Goal: Task Accomplishment & Management: Use online tool/utility

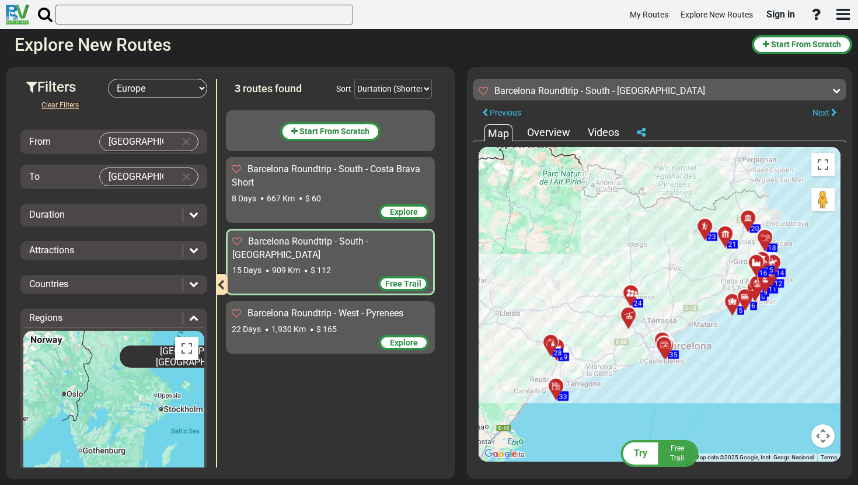
select select "number:1"
click at [183, 177] on button "Clear Input" at bounding box center [186, 177] width 18 height 18
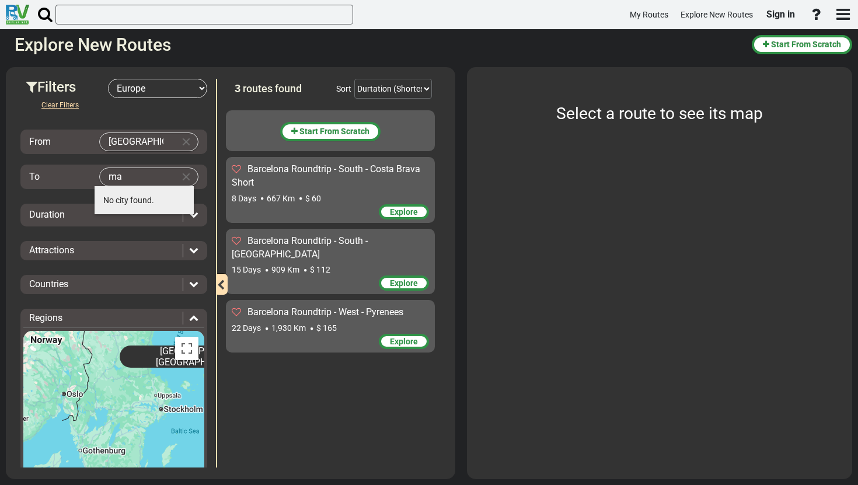
type input "m"
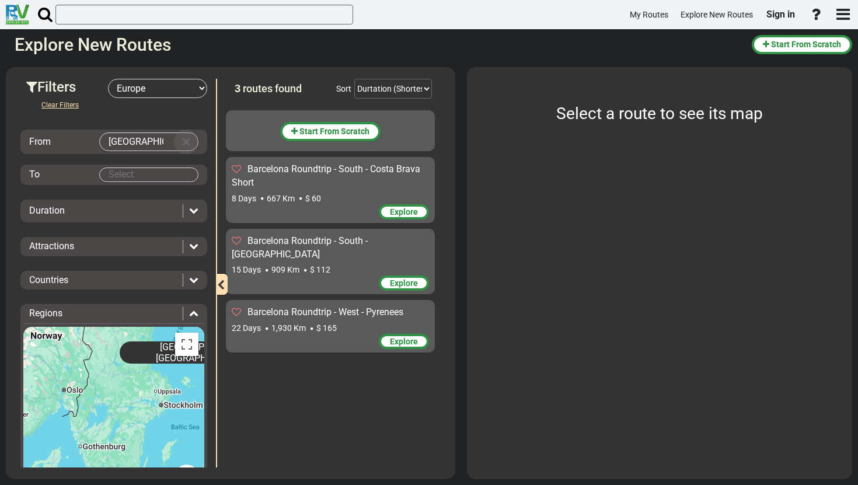
click at [184, 144] on button "Clear Input" at bounding box center [186, 142] width 18 height 18
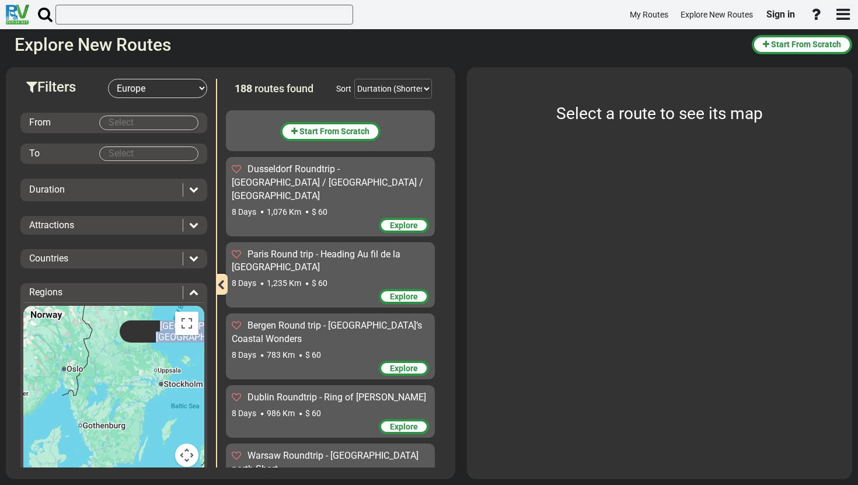
drag, startPoint x: 132, startPoint y: 348, endPoint x: 163, endPoint y: 335, distance: 34.0
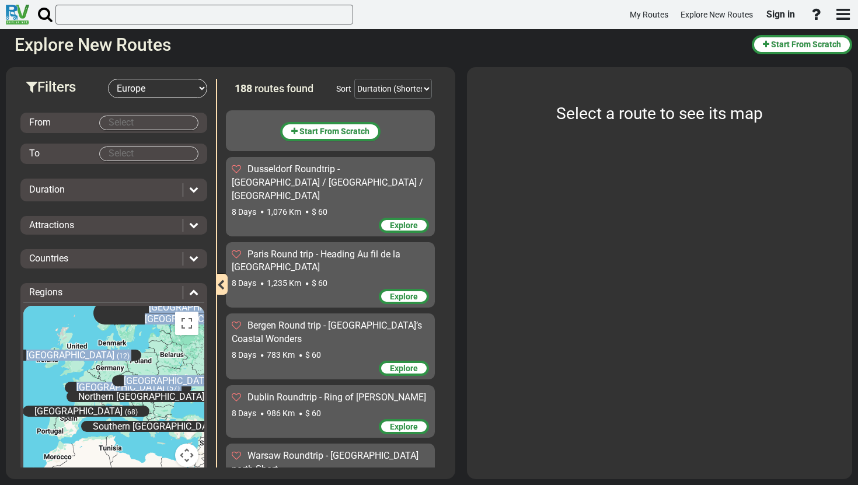
drag, startPoint x: 108, startPoint y: 417, endPoint x: 112, endPoint y: 349, distance: 67.2
click at [112, 349] on div "[GEOGRAPHIC_DATA] (57) [GEOGRAPHIC_DATA] (31) [GEOGRAPHIC_DATA] (12) [GEOGRAPHI…" at bounding box center [113, 393] width 181 height 175
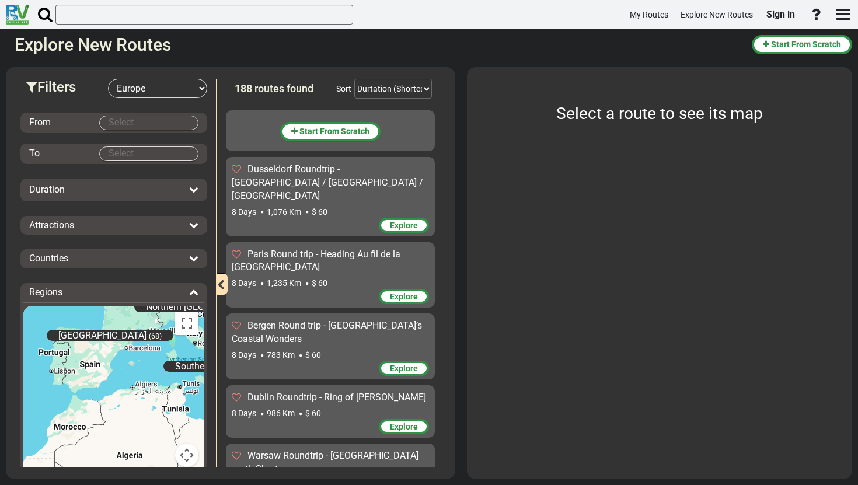
drag, startPoint x: 69, startPoint y: 424, endPoint x: 123, endPoint y: 315, distance: 121.8
click at [123, 315] on div "[GEOGRAPHIC_DATA] (57) [GEOGRAPHIC_DATA] (31) [GEOGRAPHIC_DATA] (12) [GEOGRAPHI…" at bounding box center [113, 393] width 181 height 175
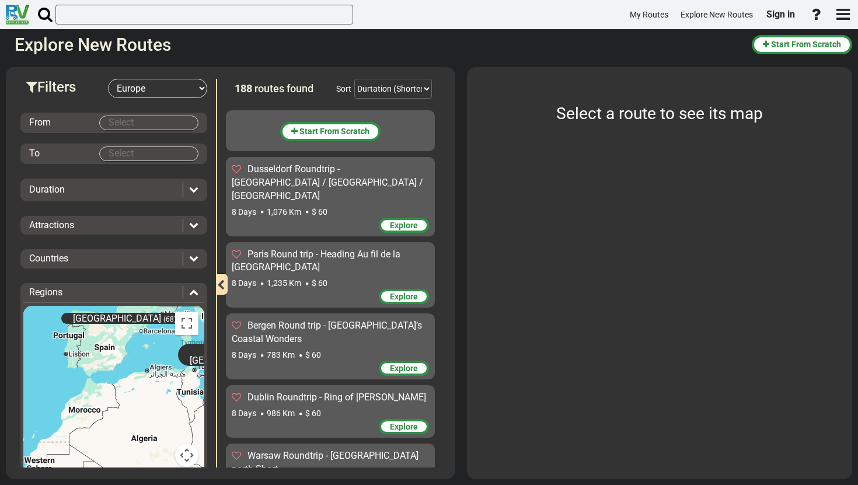
click at [123, 317] on span "[GEOGRAPHIC_DATA]" at bounding box center [117, 318] width 88 height 11
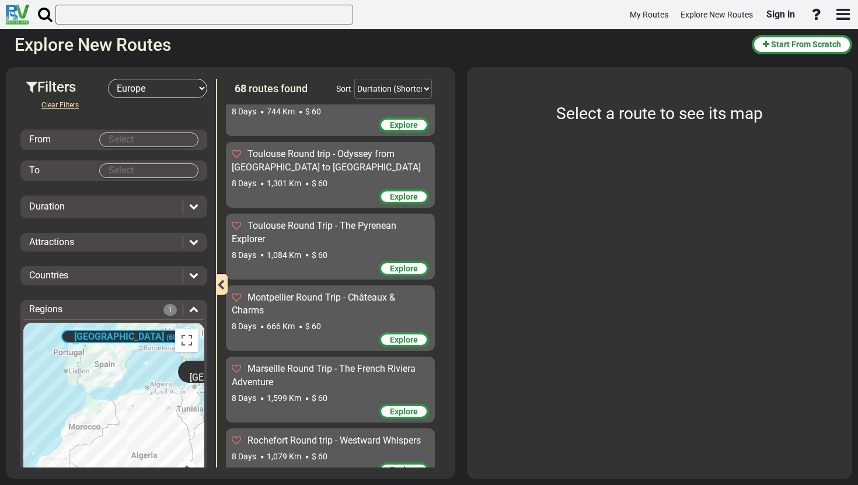
scroll to position [802, 0]
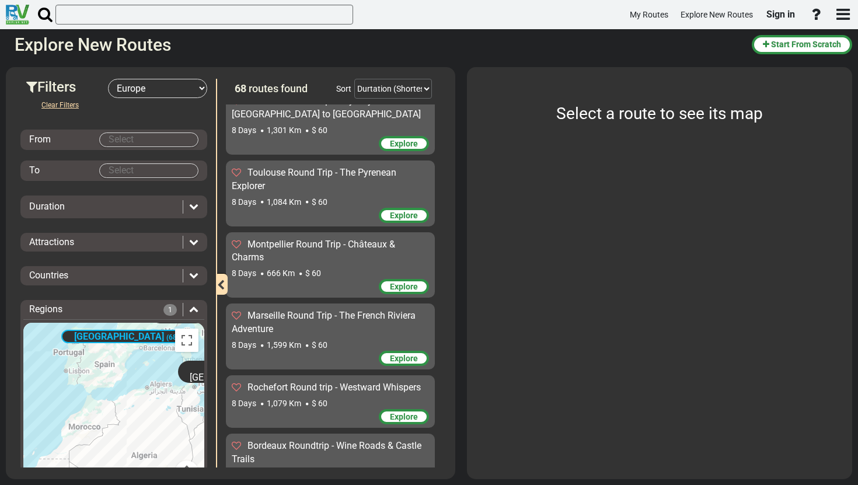
click at [183, 277] on div at bounding box center [191, 275] width 16 height 13
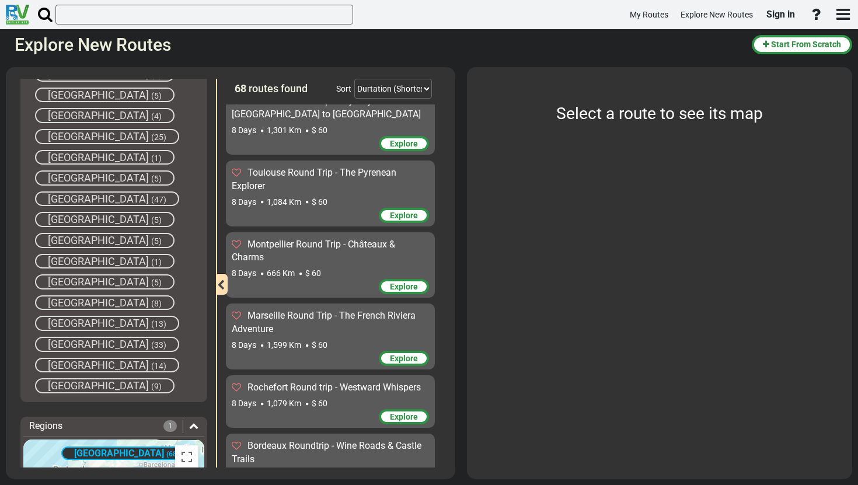
scroll to position [440, 0]
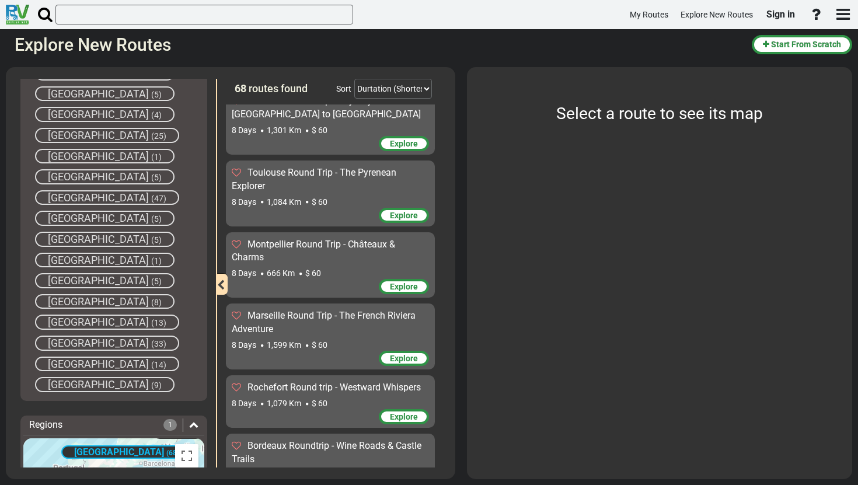
click at [71, 327] on span "[GEOGRAPHIC_DATA]" at bounding box center [98, 322] width 101 height 12
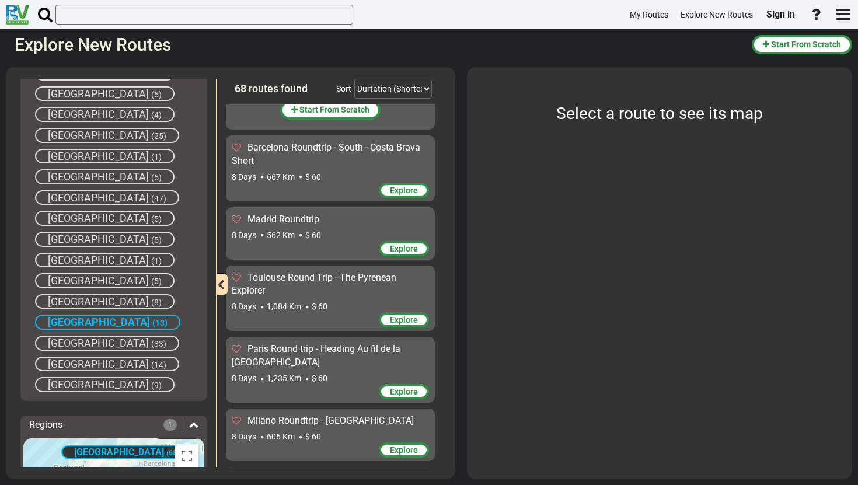
scroll to position [0, 0]
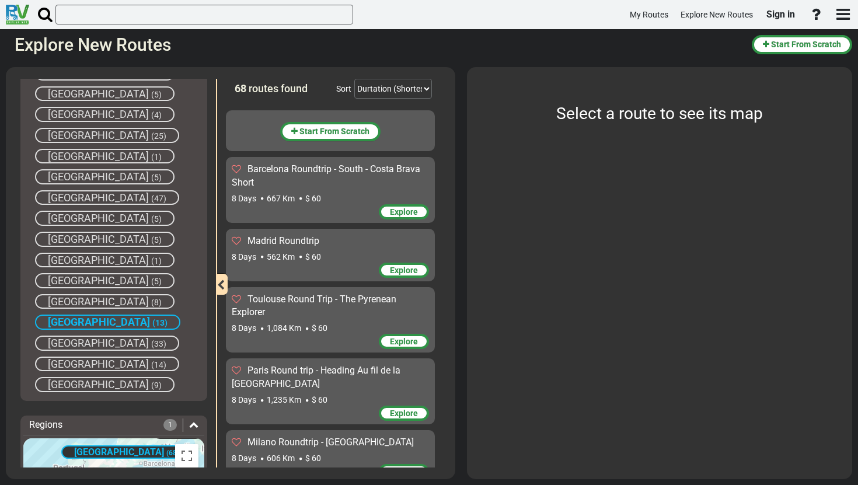
click at [93, 320] on div "[GEOGRAPHIC_DATA] (13)" at bounding box center [107, 321] width 145 height 15
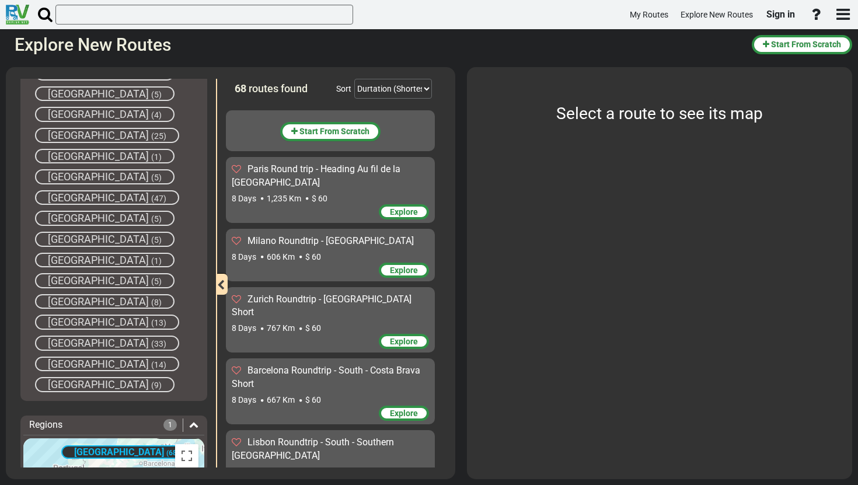
click at [93, 320] on div "[GEOGRAPHIC_DATA] (13)" at bounding box center [107, 321] width 144 height 15
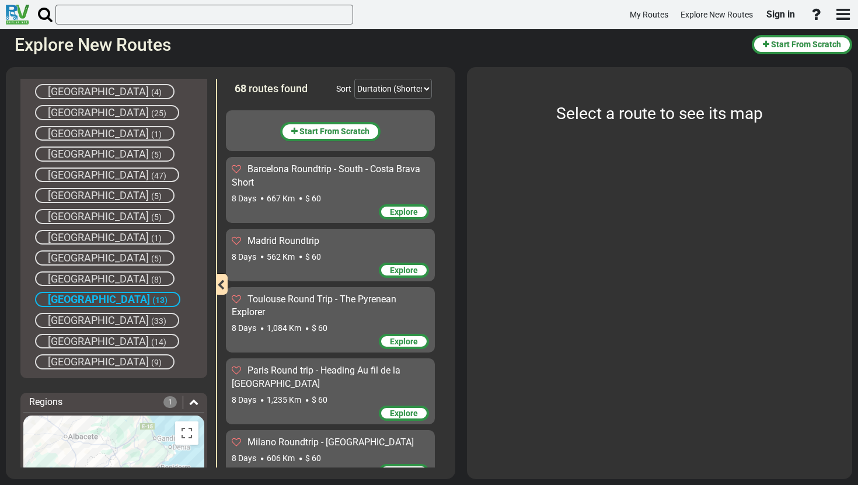
scroll to position [440, 0]
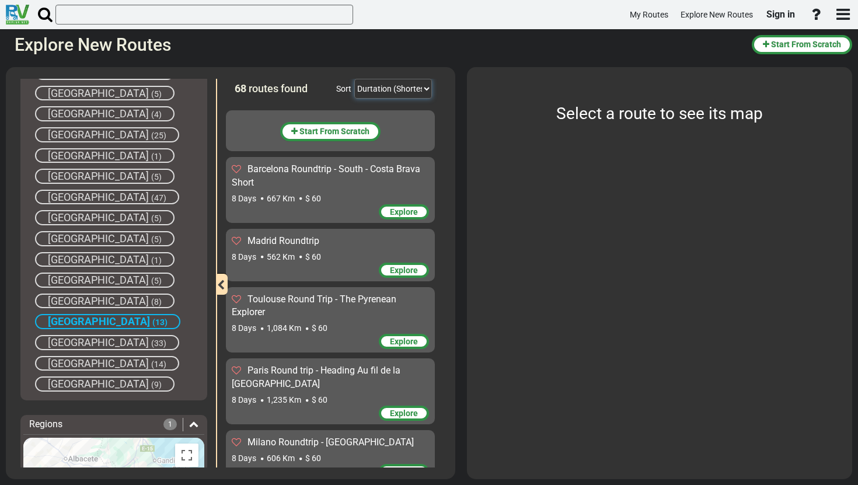
click at [363, 93] on select "Durtation (Shortest) Durtation (Longest) Distance (Shortest) Distance (Longest)…" at bounding box center [393, 89] width 78 height 20
click at [151, 239] on span "(5)" at bounding box center [156, 239] width 11 height 9
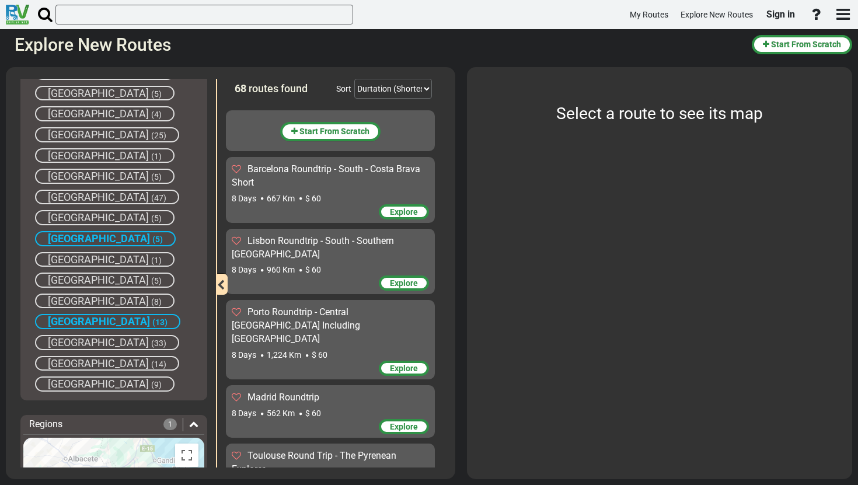
click at [152, 239] on span "(5)" at bounding box center [157, 239] width 11 height 9
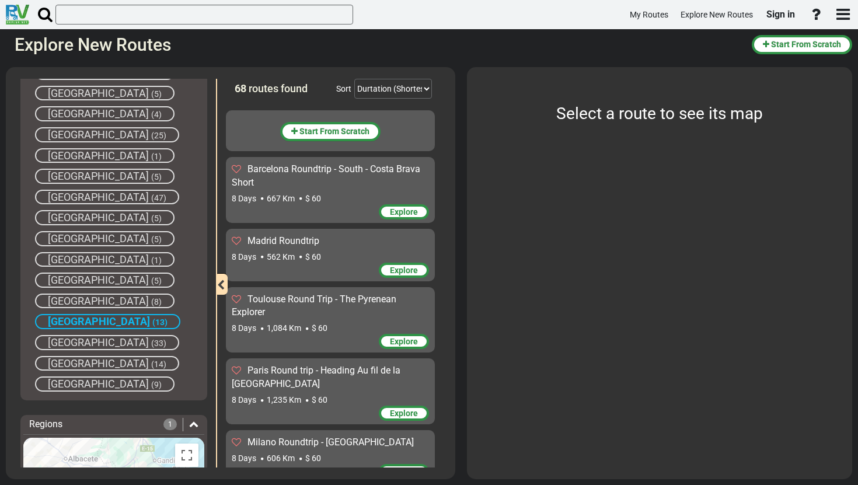
click at [152, 318] on span "(13)" at bounding box center [159, 321] width 15 height 9
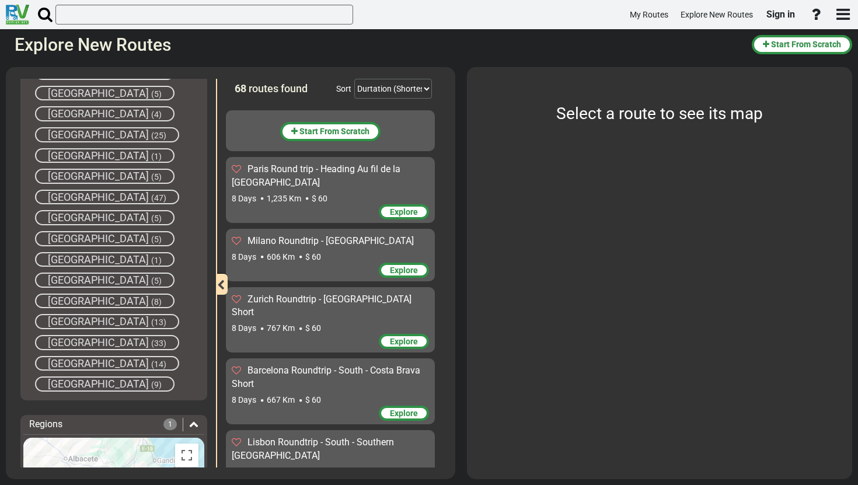
click at [88, 304] on span "[GEOGRAPHIC_DATA]" at bounding box center [98, 301] width 101 height 12
click at [151, 341] on span "(33)" at bounding box center [158, 342] width 15 height 9
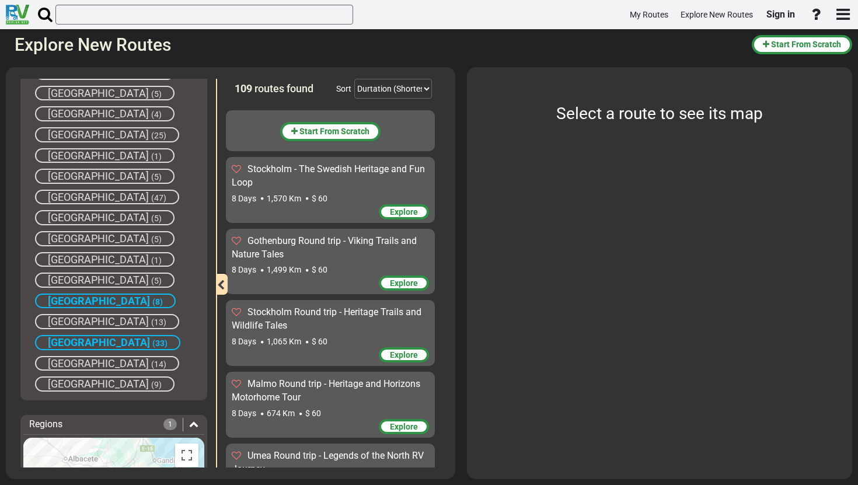
click at [88, 365] on span "[GEOGRAPHIC_DATA]" at bounding box center [98, 363] width 101 height 12
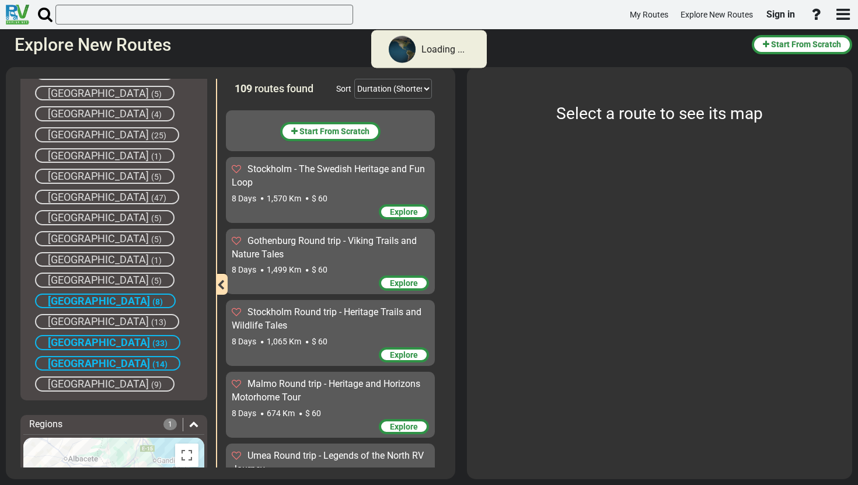
click at [88, 382] on span "[GEOGRAPHIC_DATA]" at bounding box center [98, 383] width 101 height 12
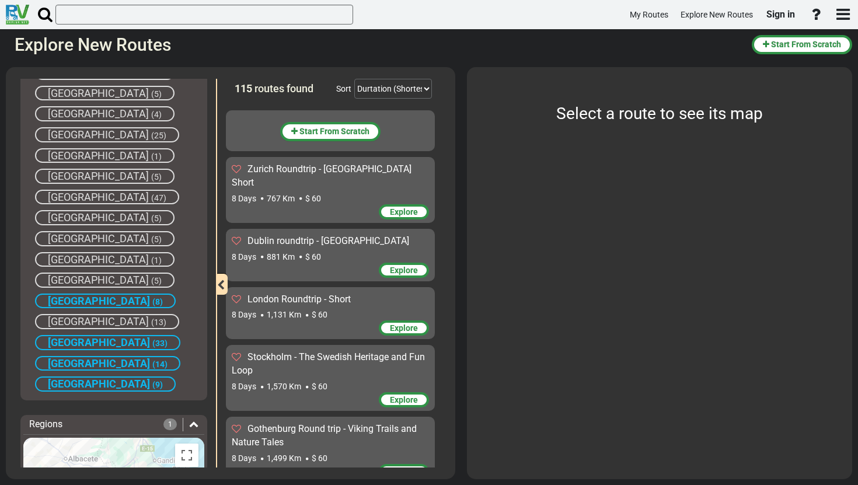
click at [75, 276] on span "[GEOGRAPHIC_DATA]" at bounding box center [98, 280] width 101 height 12
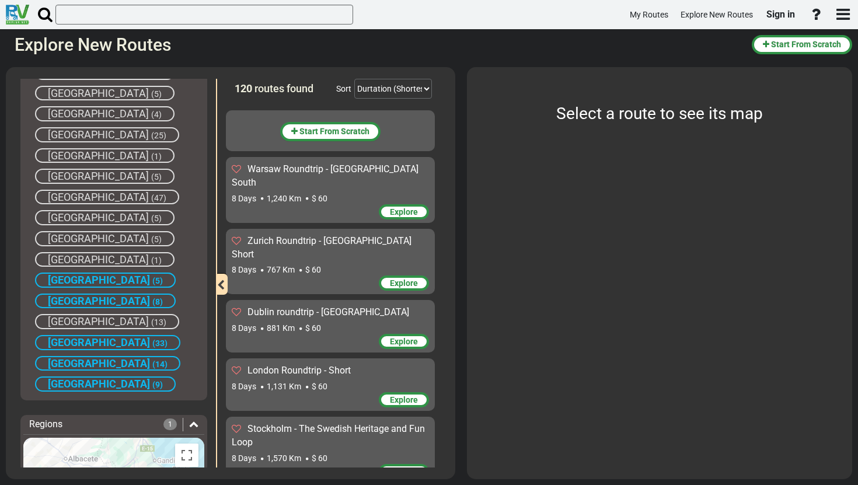
click at [80, 254] on span "[GEOGRAPHIC_DATA]" at bounding box center [98, 259] width 101 height 12
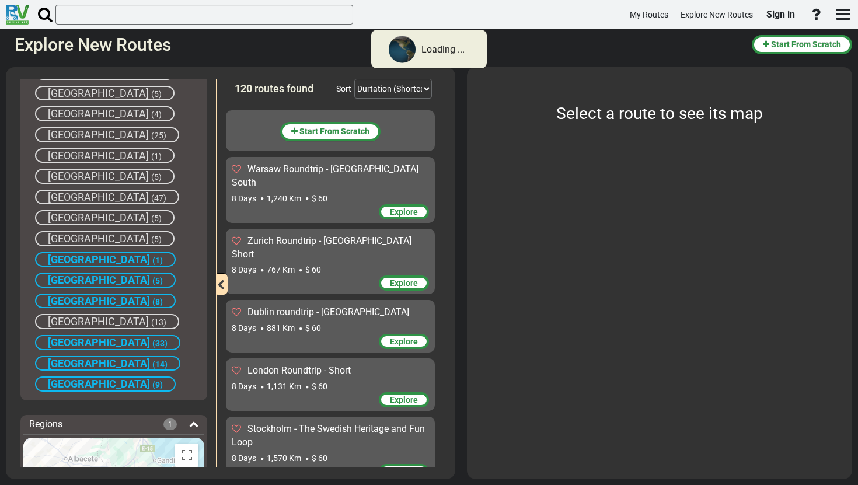
click at [80, 248] on div "[GEOGRAPHIC_DATA] (3) [GEOGRAPHIC_DATA] (18) [GEOGRAPHIC_DATA] (7) [GEOGRAPHIC_…" at bounding box center [113, 124] width 181 height 534
click at [81, 237] on span "[GEOGRAPHIC_DATA]" at bounding box center [98, 238] width 101 height 12
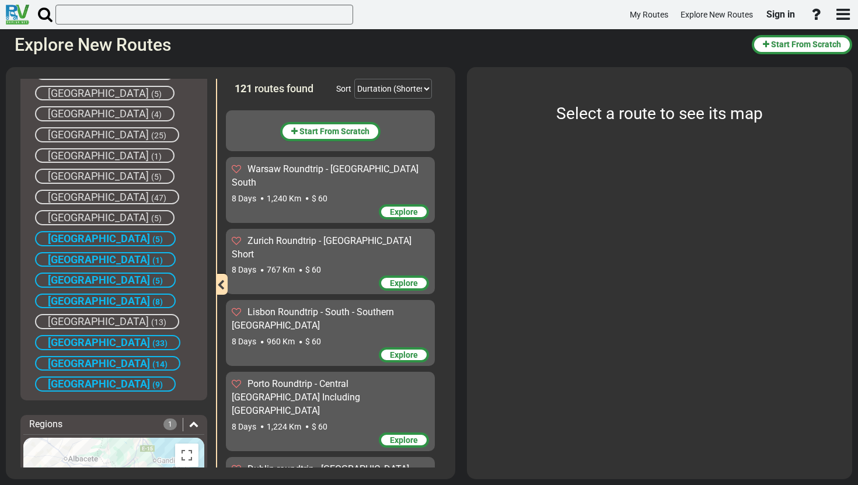
click at [81, 216] on span "[GEOGRAPHIC_DATA]" at bounding box center [98, 217] width 101 height 12
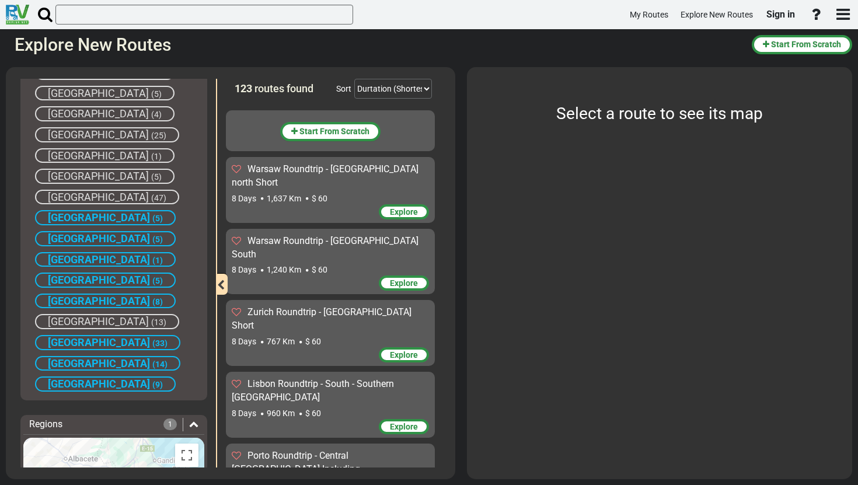
click at [81, 197] on span "[GEOGRAPHIC_DATA]" at bounding box center [98, 197] width 101 height 12
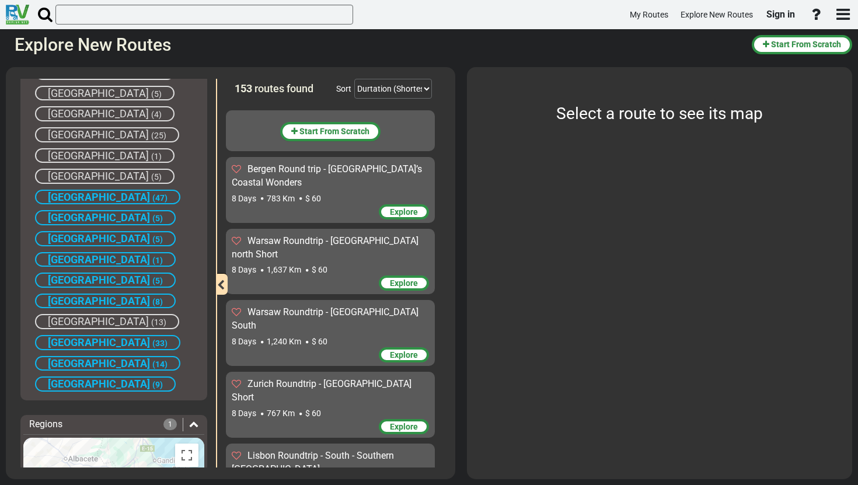
click at [81, 197] on span "[GEOGRAPHIC_DATA]" at bounding box center [99, 197] width 102 height 12
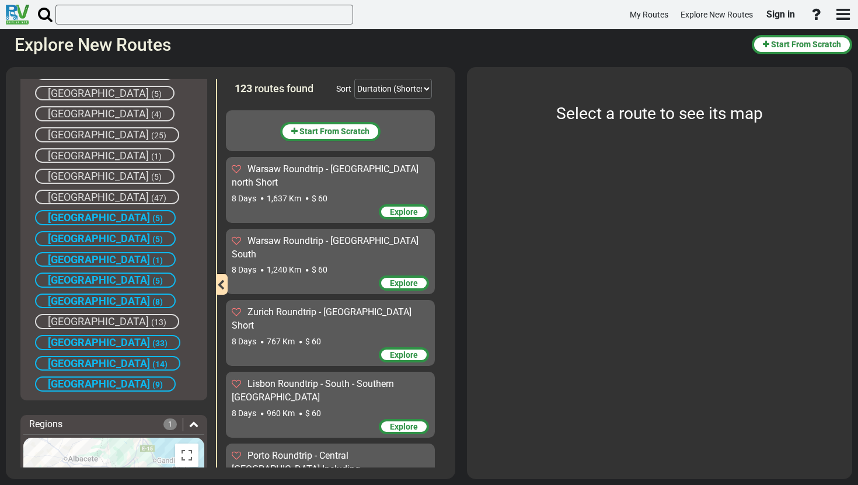
click at [81, 218] on span "[GEOGRAPHIC_DATA]" at bounding box center [99, 217] width 102 height 12
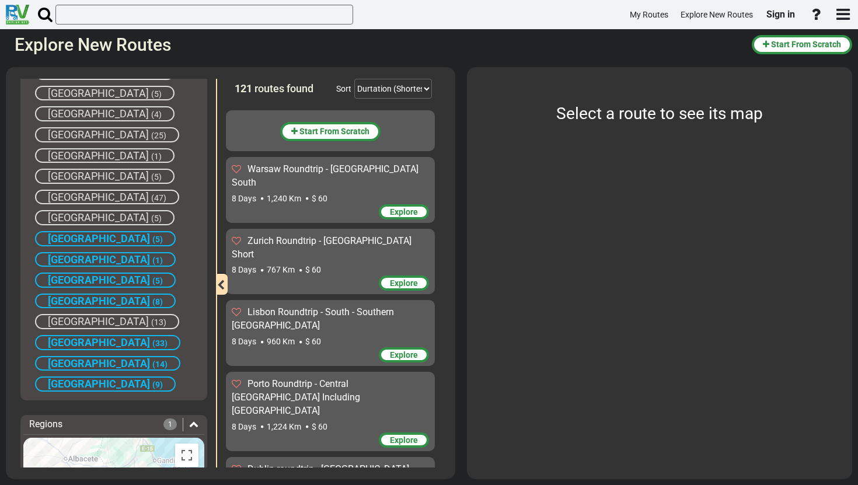
click at [81, 234] on span "[GEOGRAPHIC_DATA]" at bounding box center [99, 238] width 102 height 12
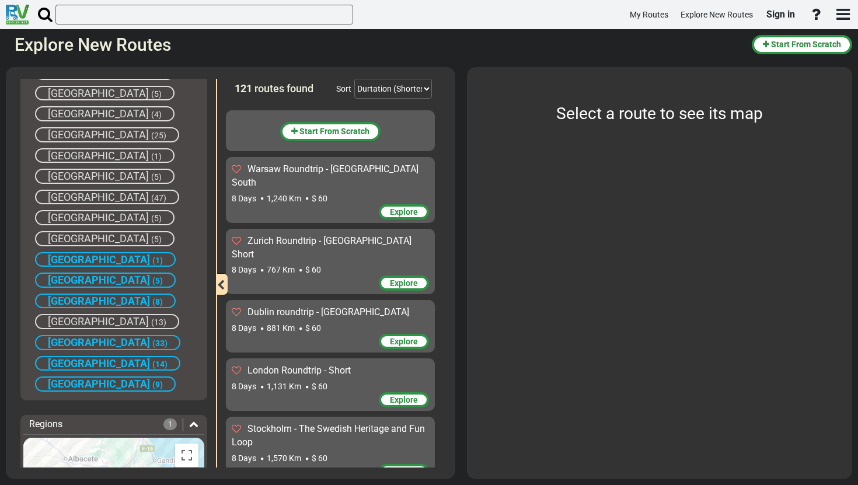
click at [79, 255] on span "[GEOGRAPHIC_DATA]" at bounding box center [99, 259] width 102 height 12
click at [81, 281] on span "[GEOGRAPHIC_DATA]" at bounding box center [99, 280] width 102 height 12
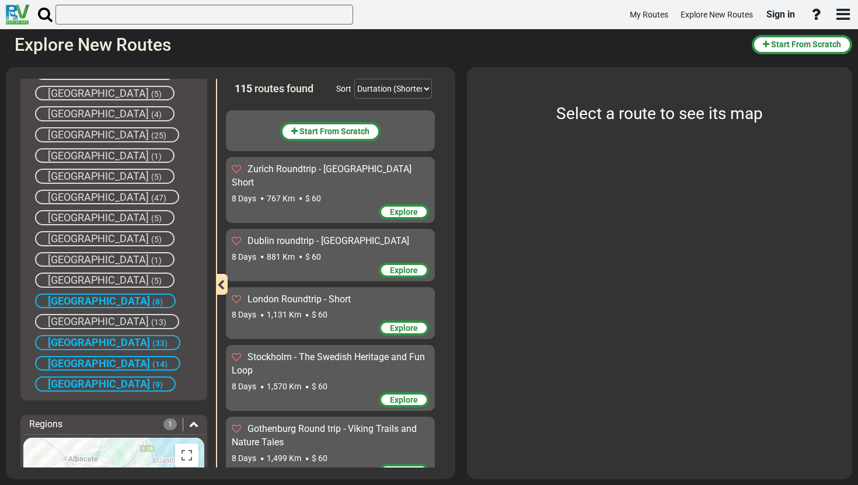
click at [81, 298] on span "[GEOGRAPHIC_DATA]" at bounding box center [99, 301] width 102 height 12
click at [106, 343] on div "[GEOGRAPHIC_DATA] (33)" at bounding box center [107, 342] width 145 height 15
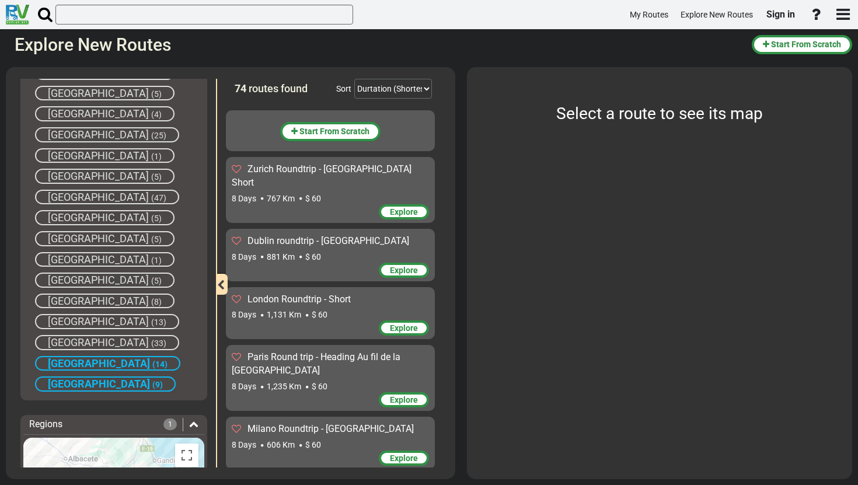
click at [152, 364] on span "(14)" at bounding box center [159, 363] width 15 height 9
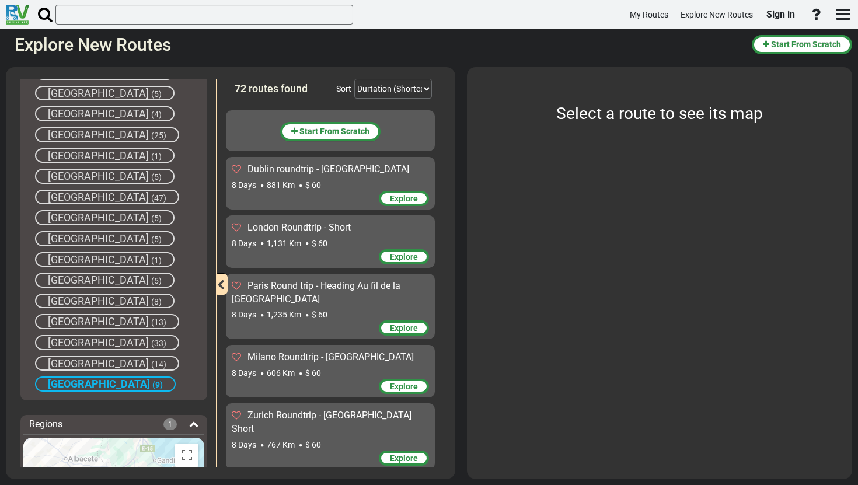
click at [152, 387] on span "(9)" at bounding box center [157, 384] width 11 height 9
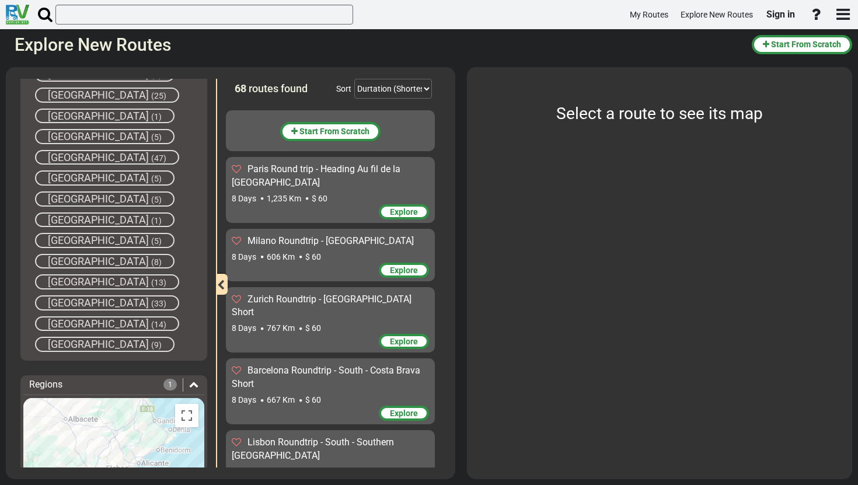
scroll to position [481, 0]
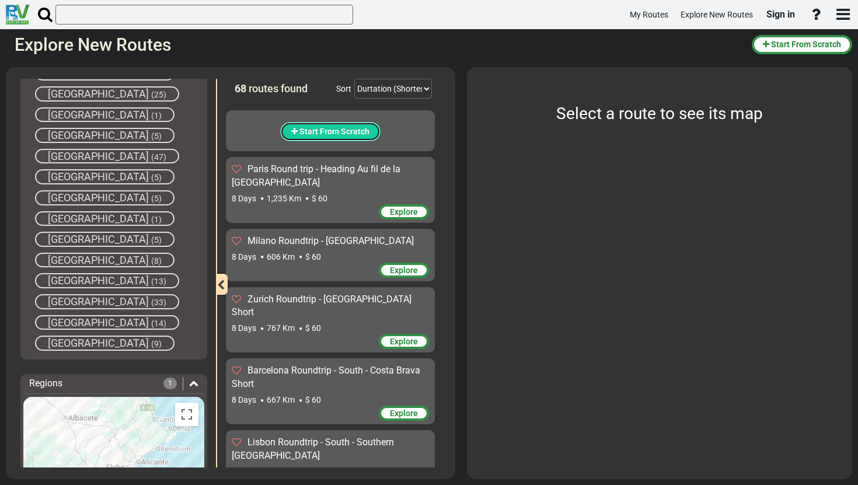
click at [318, 128] on span "Start From Scratch" at bounding box center [334, 131] width 70 height 9
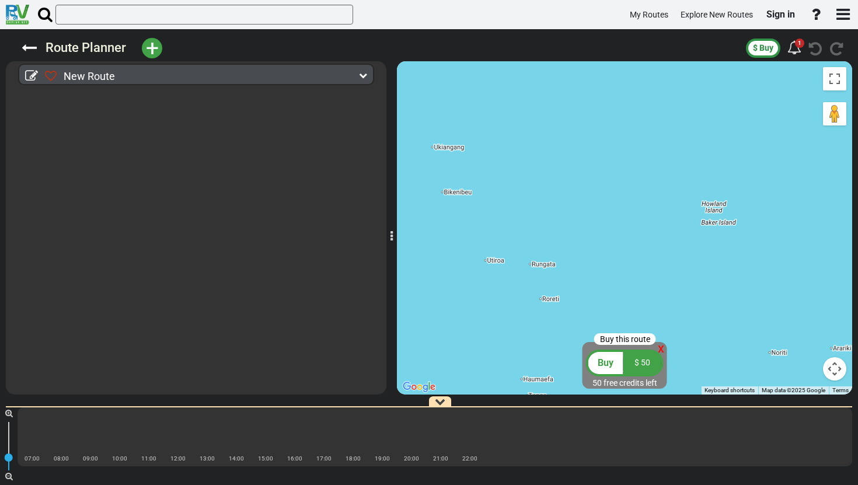
click at [32, 59] on div "Route Planner + $ Buy 1" at bounding box center [429, 48] width 828 height 26
click at [27, 45] on icon at bounding box center [29, 47] width 15 height 15
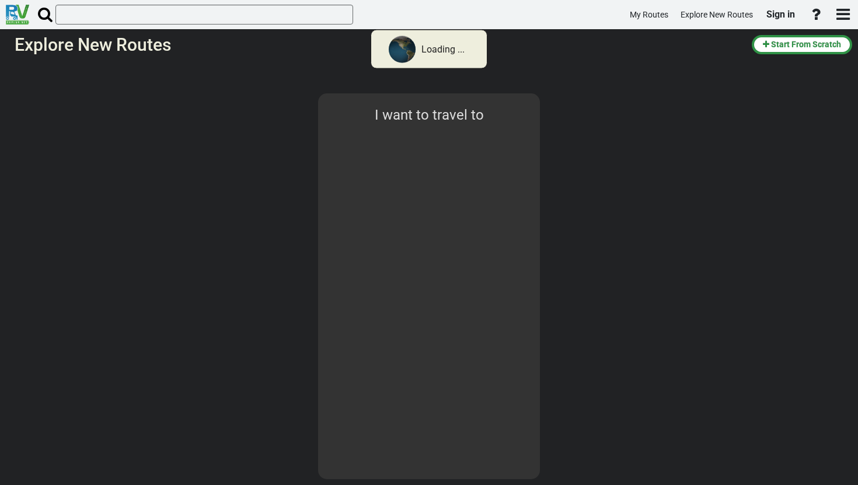
select select "number:1"
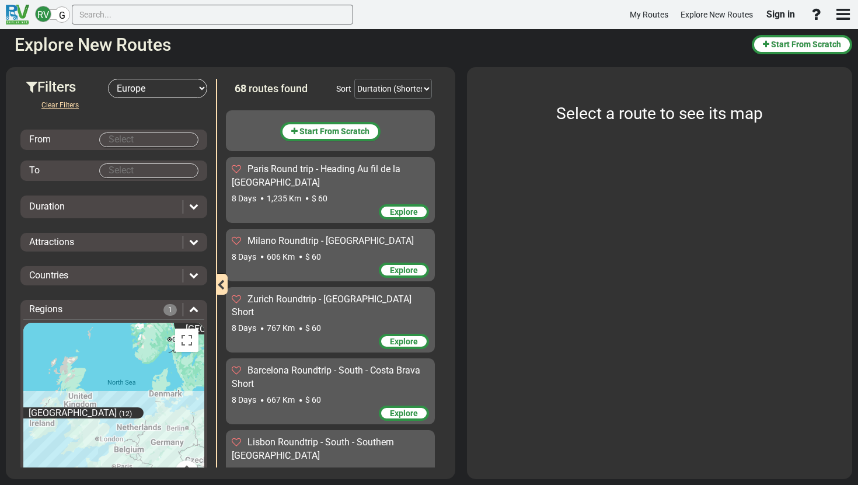
click at [95, 285] on div "Clear Filters From To Duration Attractions" at bounding box center [113, 304] width 187 height 413
click at [101, 275] on div "Countries" at bounding box center [103, 275] width 148 height 13
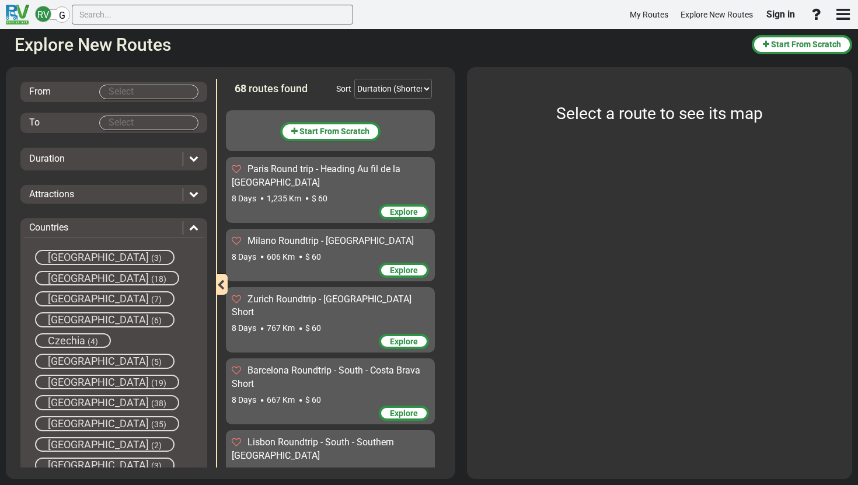
scroll to position [51, 0]
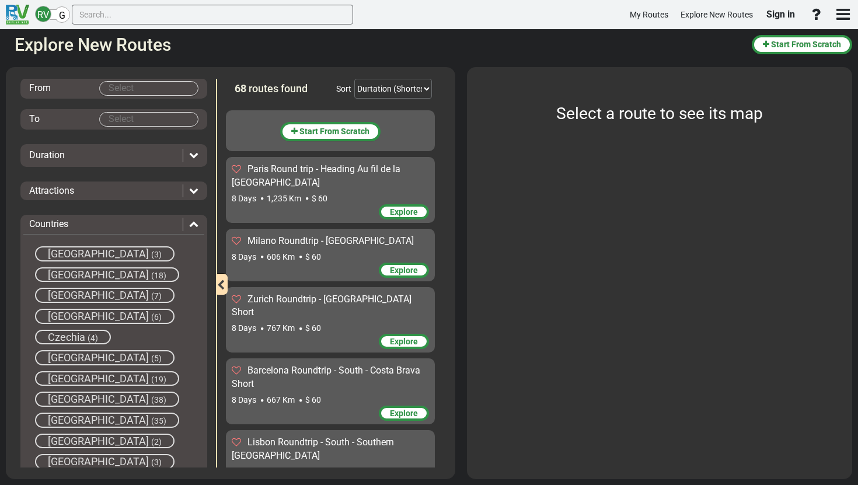
click at [81, 257] on span "[GEOGRAPHIC_DATA]" at bounding box center [98, 253] width 101 height 12
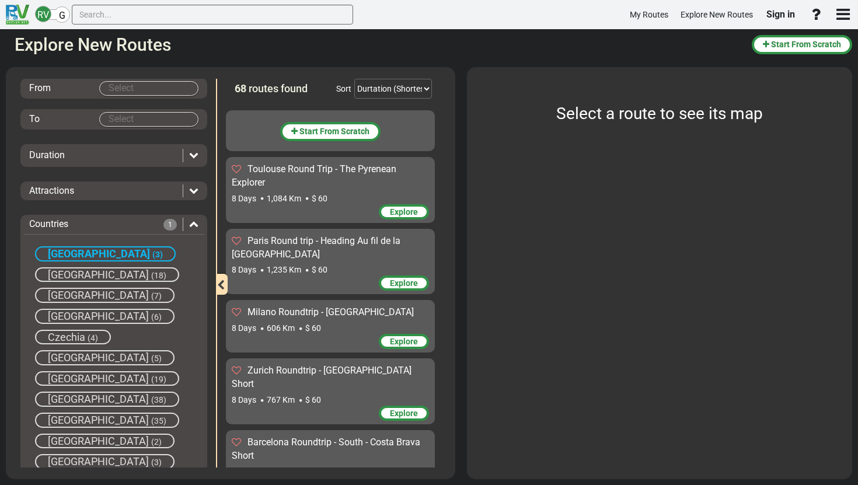
click at [81, 257] on span "[GEOGRAPHIC_DATA]" at bounding box center [99, 253] width 102 height 12
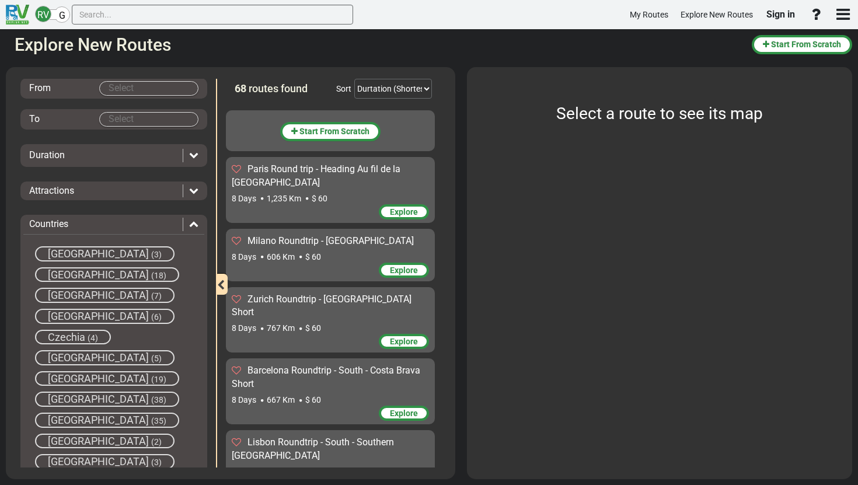
click at [79, 278] on span "[GEOGRAPHIC_DATA]" at bounding box center [98, 274] width 101 height 12
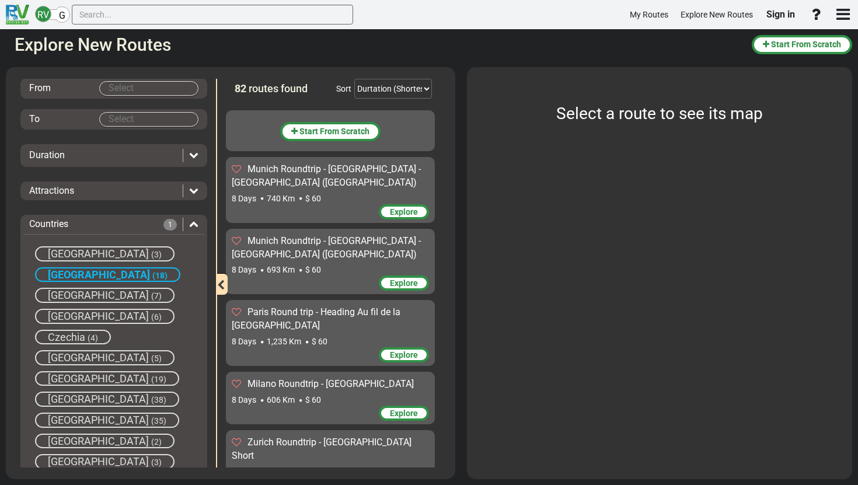
click at [79, 278] on span "[GEOGRAPHIC_DATA]" at bounding box center [99, 274] width 102 height 12
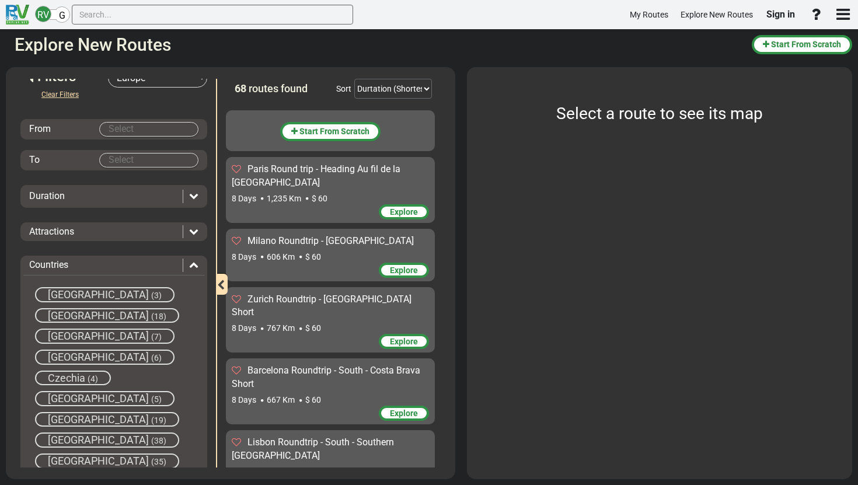
scroll to position [0, 0]
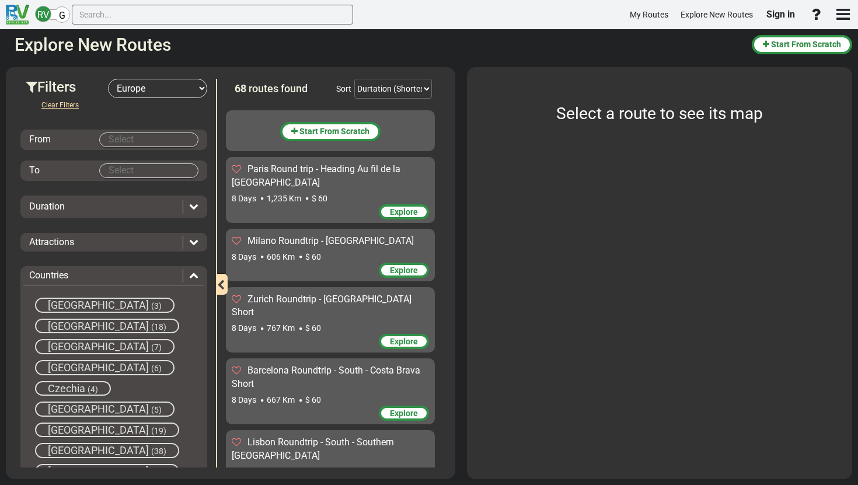
click at [177, 96] on select "-- Select Destination -- [GEOGRAPHIC_DATA] [GEOGRAPHIC_DATA] [GEOGRAPHIC_DATA] …" at bounding box center [157, 88] width 99 height 19
click at [75, 103] on button "Clear Filters" at bounding box center [60, 105] width 56 height 14
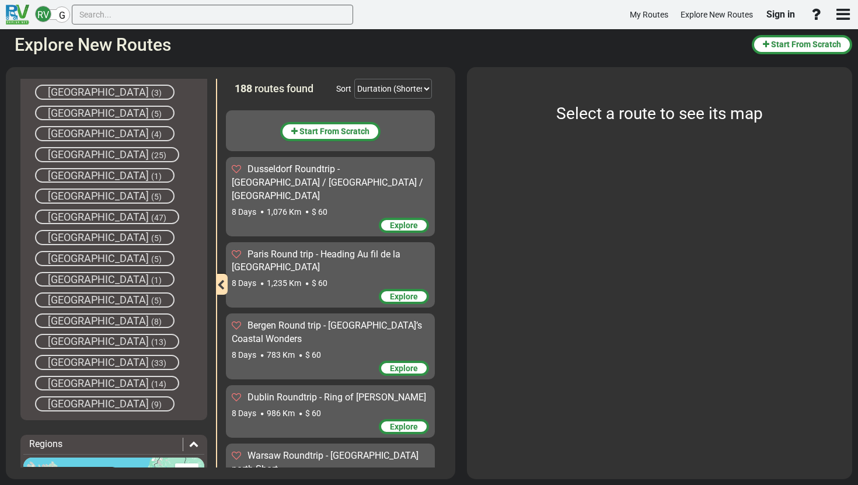
scroll to position [407, 0]
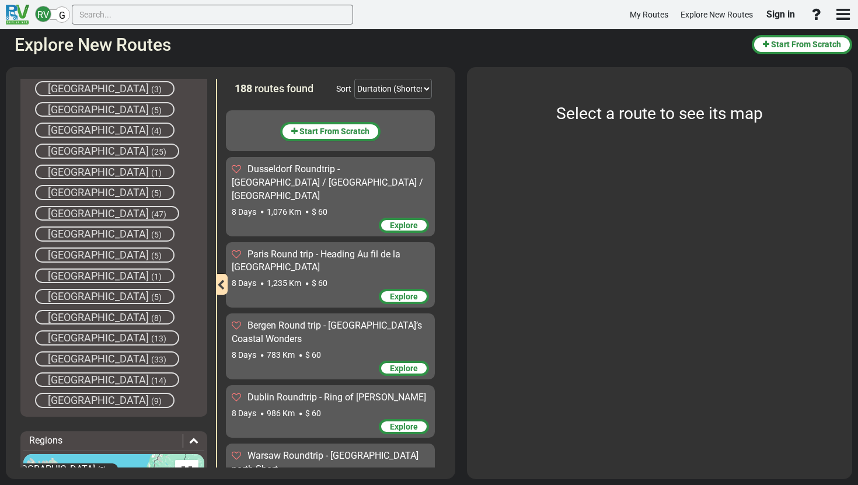
click at [151, 340] on span "(13)" at bounding box center [158, 338] width 15 height 9
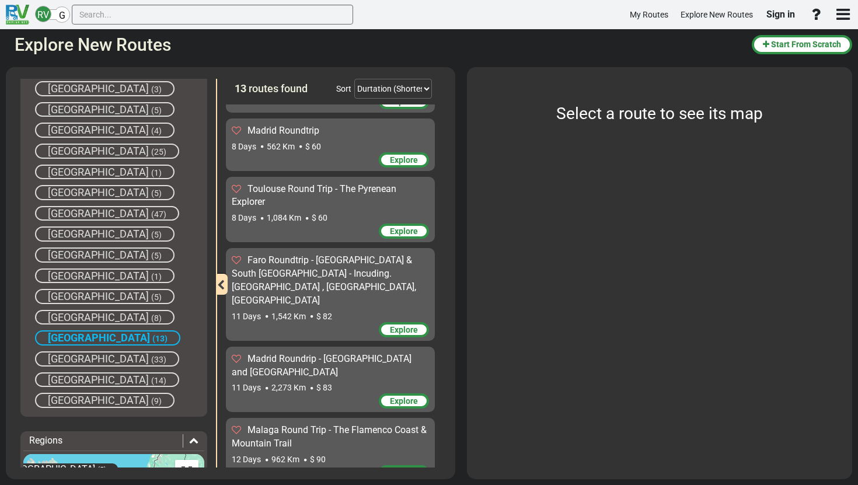
scroll to position [117, 0]
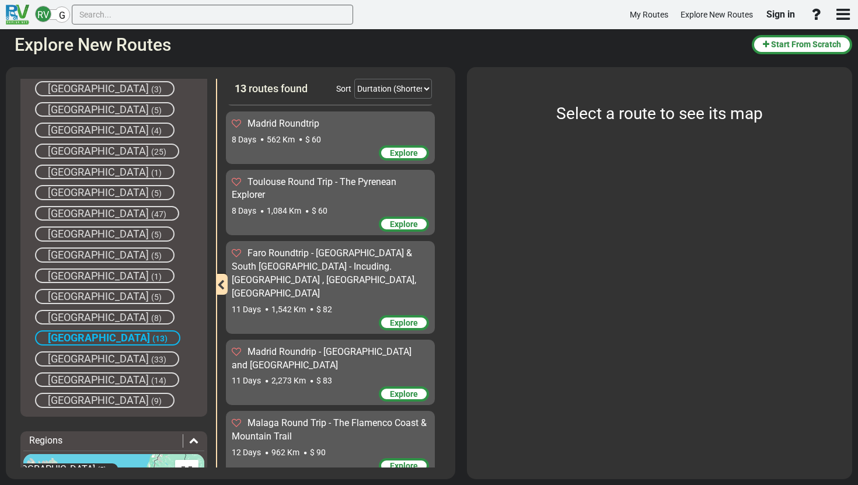
click at [341, 211] on div "8 Days 1,084 Km $ 60" at bounding box center [330, 211] width 197 height 12
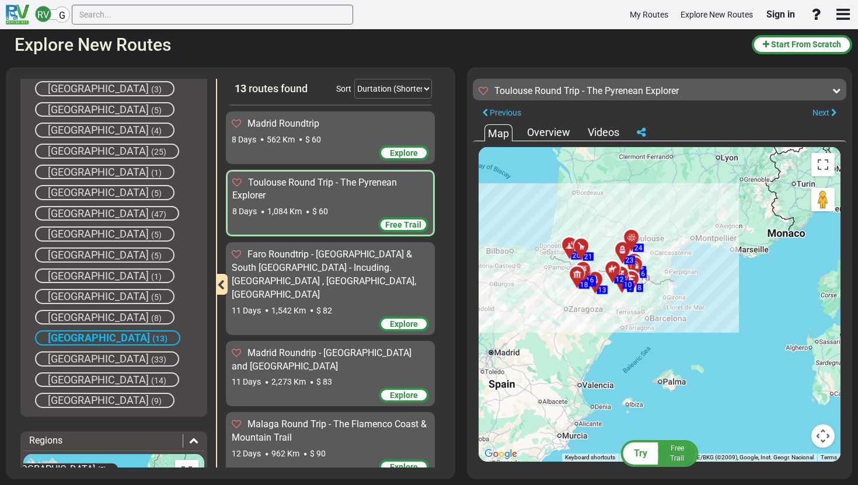
click at [346, 305] on div "11 Days 1,542 Km $ 82" at bounding box center [330, 311] width 197 height 12
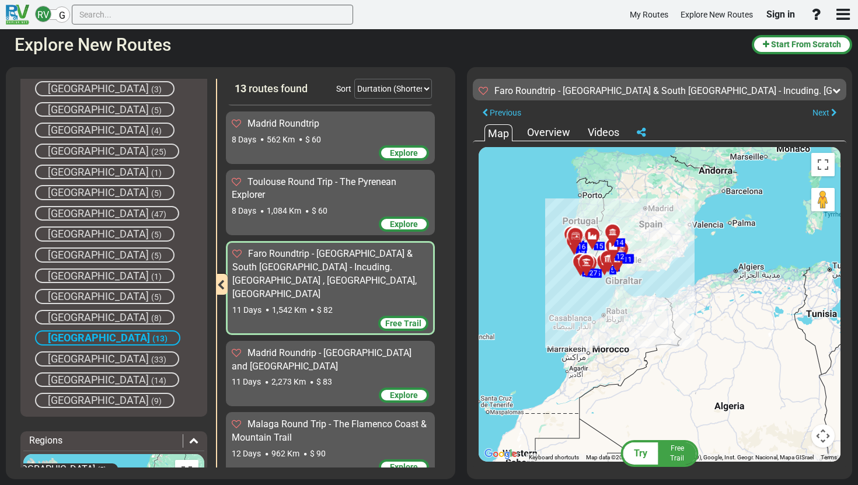
click at [377, 347] on span "Madrid Roundrip - [GEOGRAPHIC_DATA] and [GEOGRAPHIC_DATA]" at bounding box center [322, 359] width 180 height 25
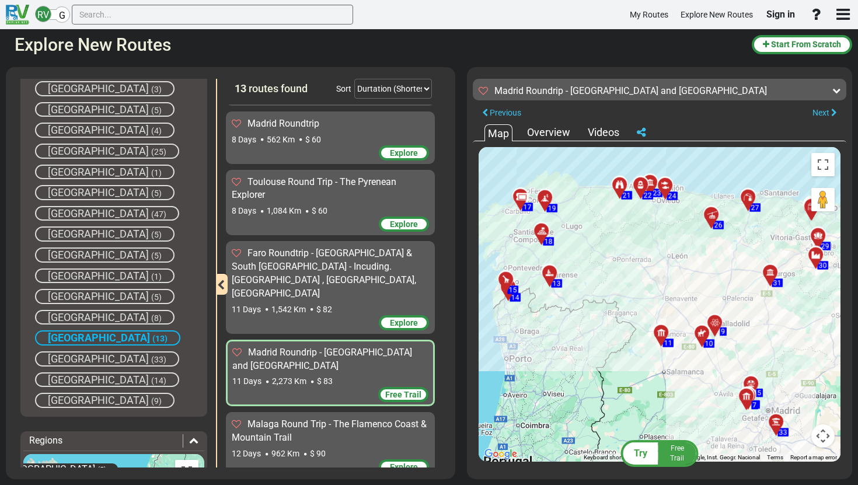
click at [358, 418] on div "Malaga Round Trip - The Flamenco Coast & Mountain Trail" at bounding box center [330, 431] width 197 height 27
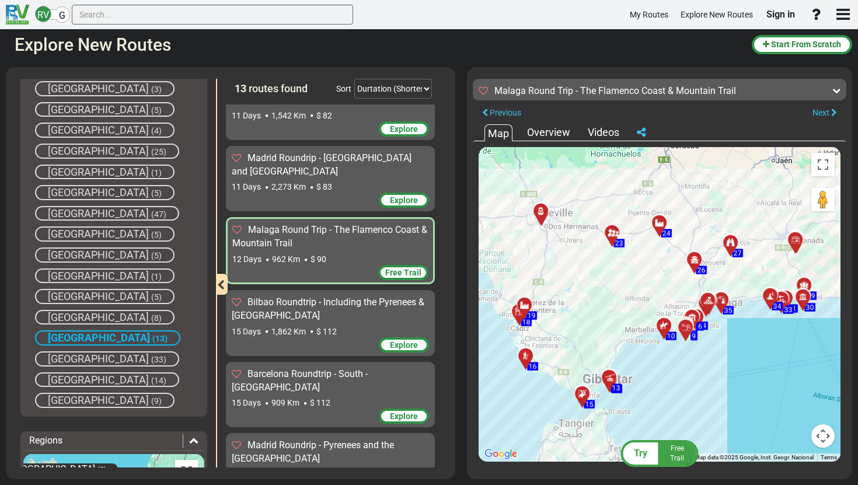
scroll to position [313, 0]
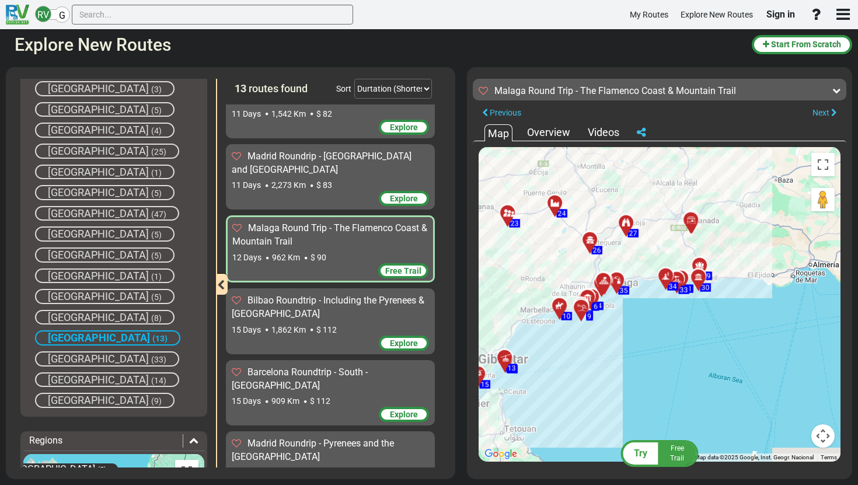
drag, startPoint x: 653, startPoint y: 369, endPoint x: 543, endPoint y: 349, distance: 111.5
click at [543, 349] on div "To activate drag with keyboard, press Alt + Enter. Once in keyboard drag state,…" at bounding box center [659, 304] width 362 height 314
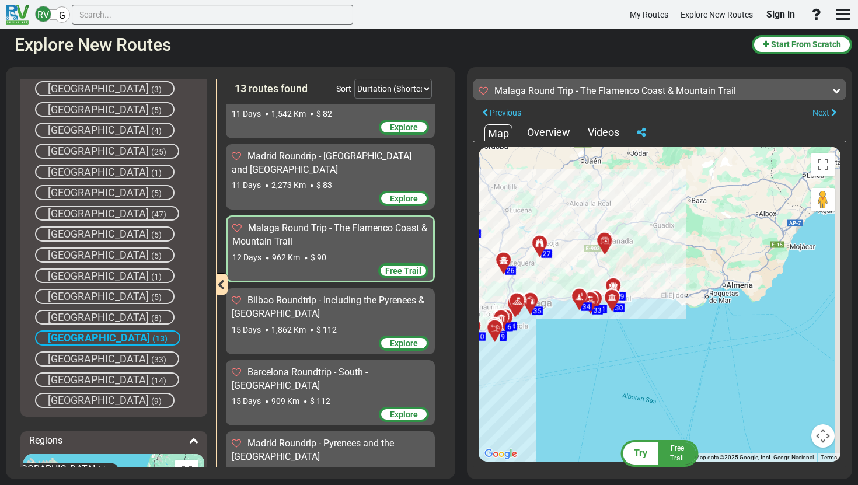
drag, startPoint x: 741, startPoint y: 308, endPoint x: 645, endPoint y: 334, distance: 99.8
click at [646, 334] on div "To activate drag with keyboard, press Alt + Enter. Once in keyboard drag state,…" at bounding box center [659, 304] width 362 height 314
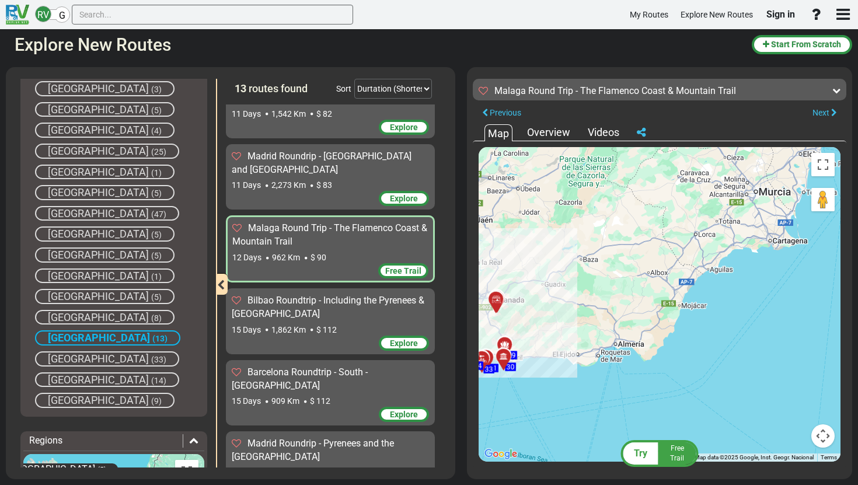
drag, startPoint x: 698, startPoint y: 284, endPoint x: 605, endPoint y: 334, distance: 105.5
click at [605, 334] on div "To activate drag with keyboard, press Alt + Enter. Once in keyboard drag state,…" at bounding box center [659, 304] width 362 height 314
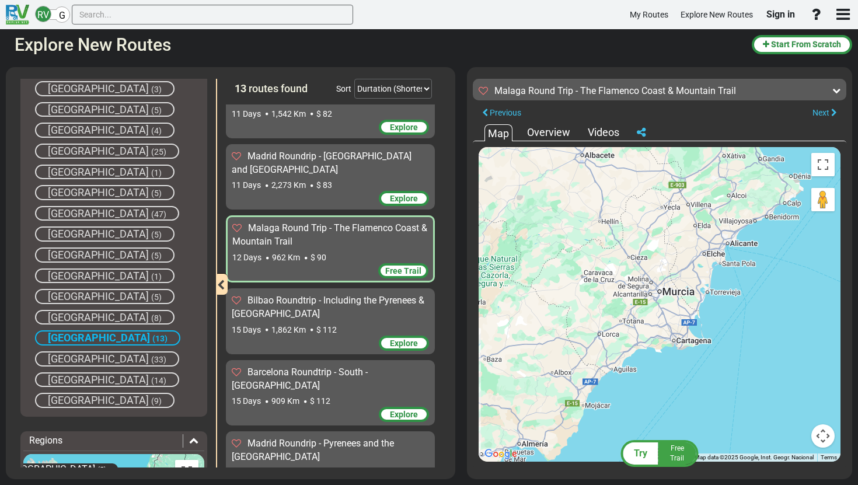
drag, startPoint x: 743, startPoint y: 287, endPoint x: 634, endPoint y: 403, distance: 158.5
click at [634, 403] on div "To activate drag with keyboard, press Alt + Enter. Once in keyboard drag state,…" at bounding box center [659, 304] width 362 height 314
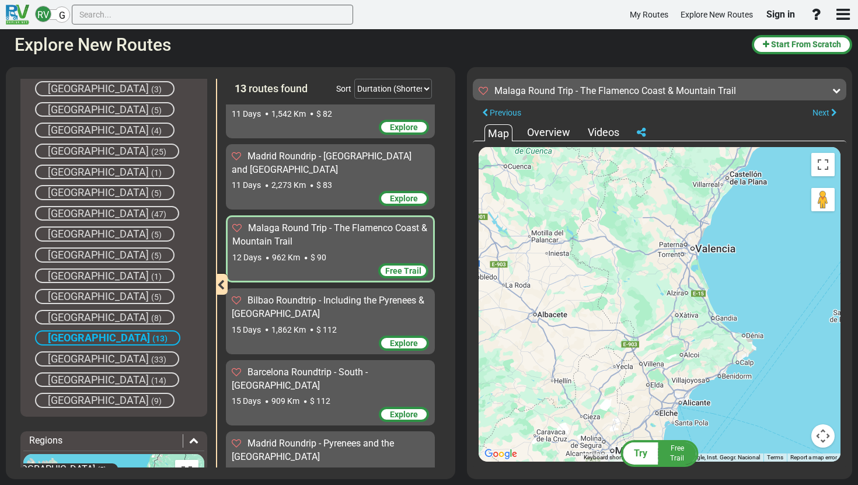
drag, startPoint x: 700, startPoint y: 227, endPoint x: 670, endPoint y: 367, distance: 143.1
click at [671, 367] on div "To activate drag with keyboard, press Alt + Enter. Once in keyboard drag state,…" at bounding box center [659, 304] width 362 height 314
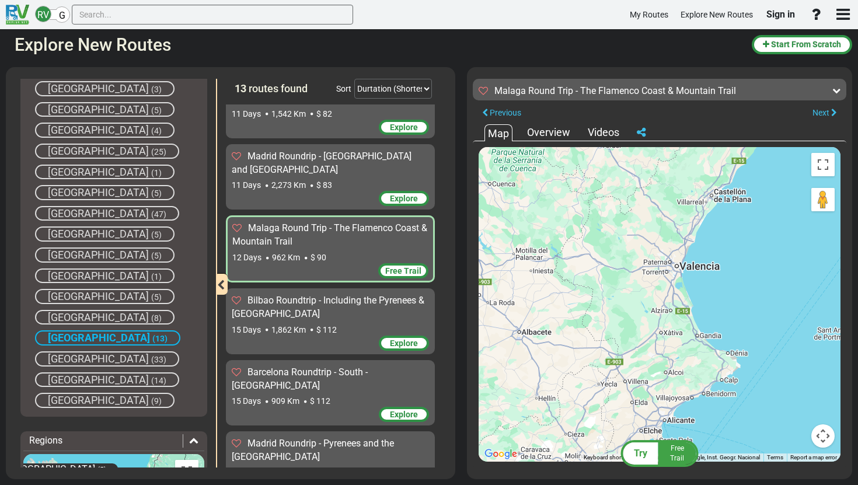
click at [351, 295] on span "Bilbao Roundtrip - Including the Pyrenees & [GEOGRAPHIC_DATA]" at bounding box center [328, 307] width 193 height 25
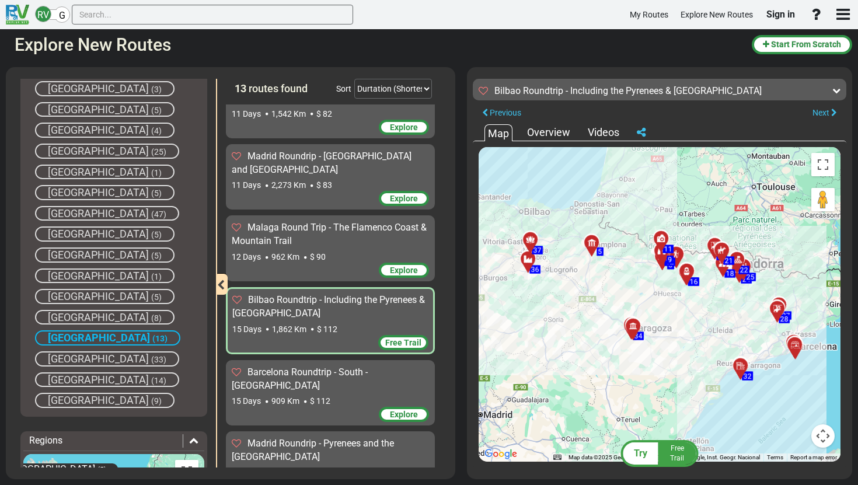
click at [327, 366] on span "Barcelona Roundtrip - South - [GEOGRAPHIC_DATA]" at bounding box center [300, 378] width 136 height 25
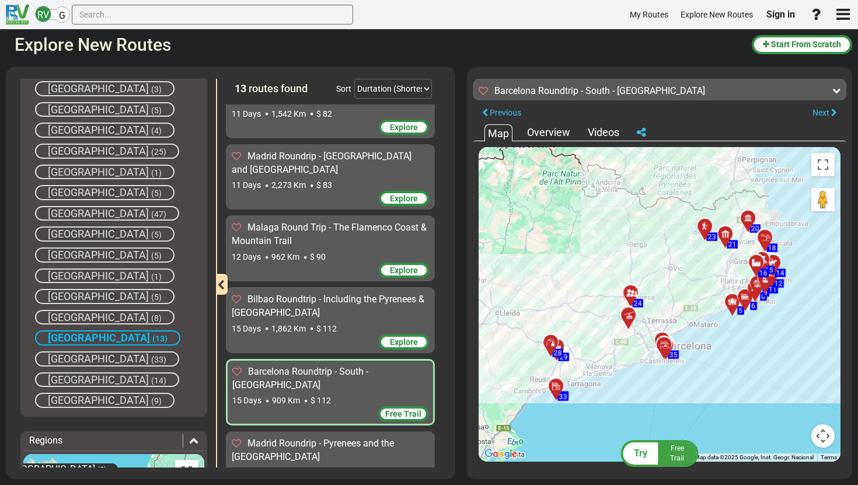
click at [331, 437] on div "Madrid Roundrip - Pyrenees and the [GEOGRAPHIC_DATA]" at bounding box center [330, 450] width 197 height 27
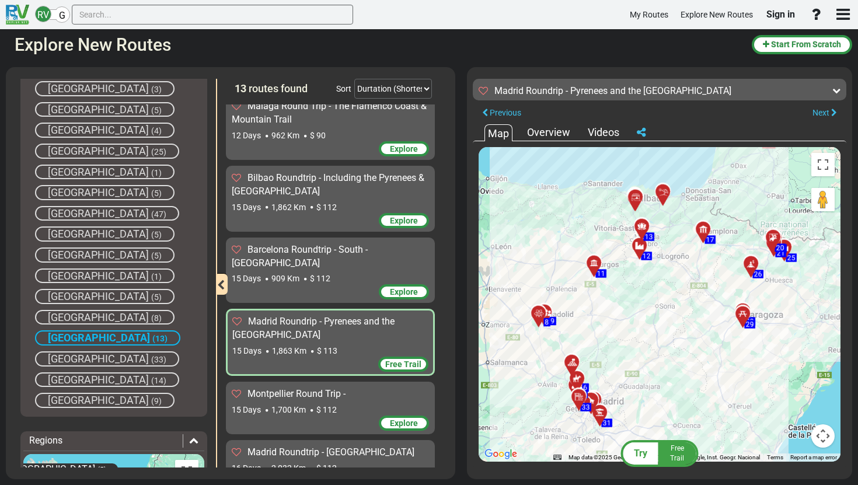
scroll to position [465, 0]
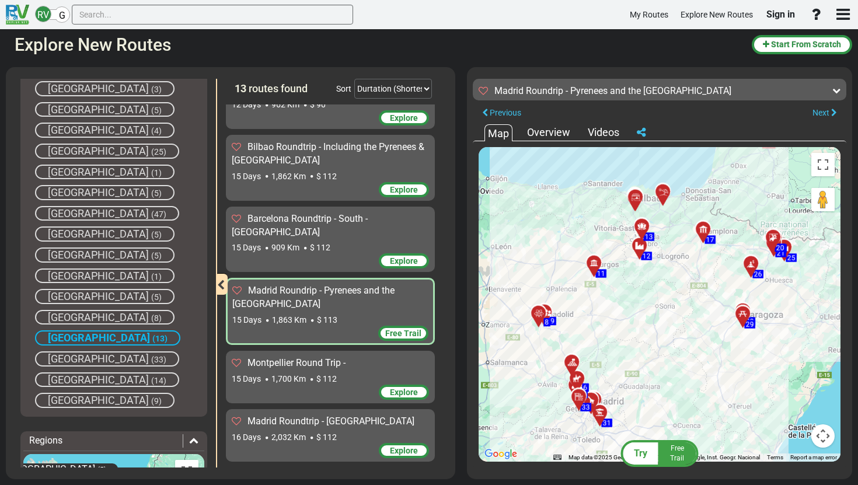
click at [325, 384] on div "Explore" at bounding box center [330, 393] width 197 height 18
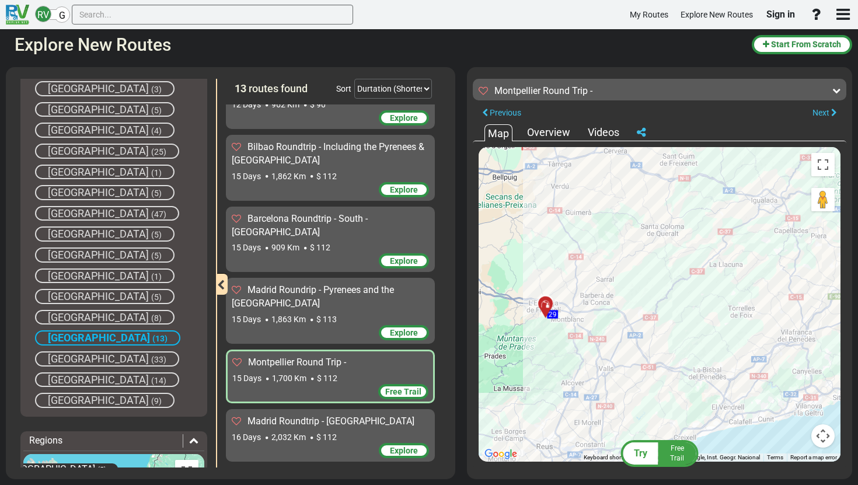
click at [549, 303] on div at bounding box center [549, 309] width 19 height 18
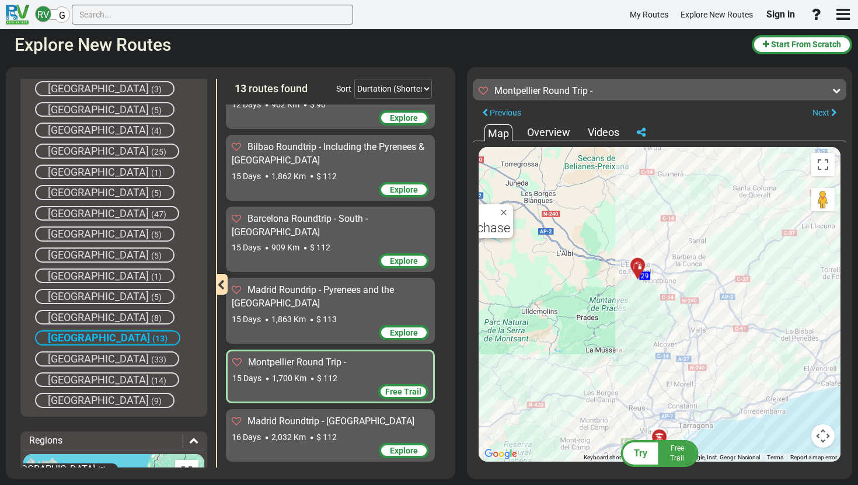
click at [645, 305] on div "To activate drag with keyboard, press Alt + Enter. Once in keyboard drag state,…" at bounding box center [659, 304] width 362 height 314
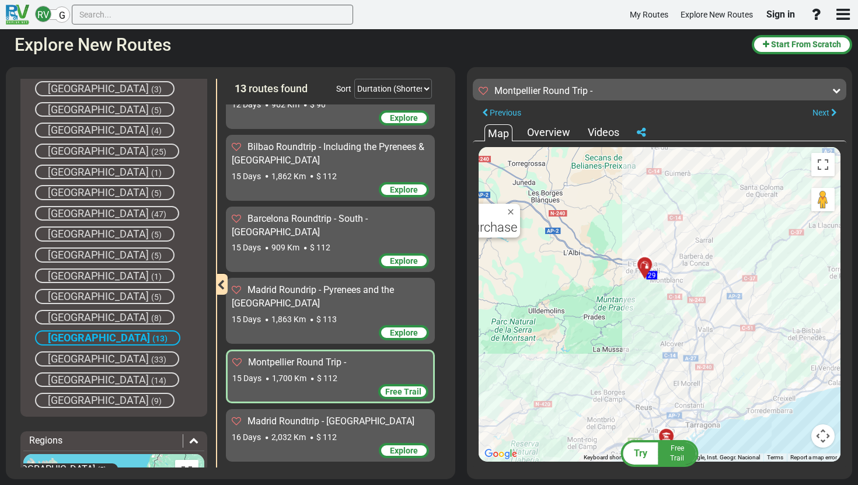
click at [331, 431] on div "16 Days 2,032 Km $ 112" at bounding box center [330, 437] width 197 height 12
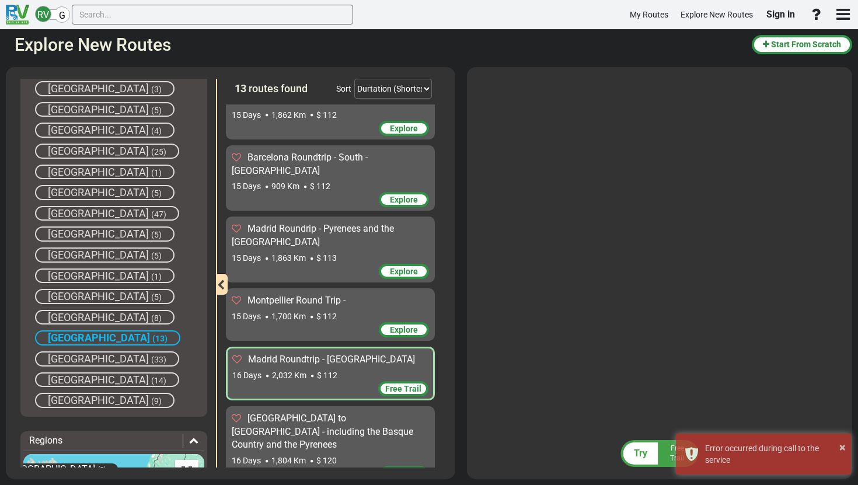
scroll to position [531, 0]
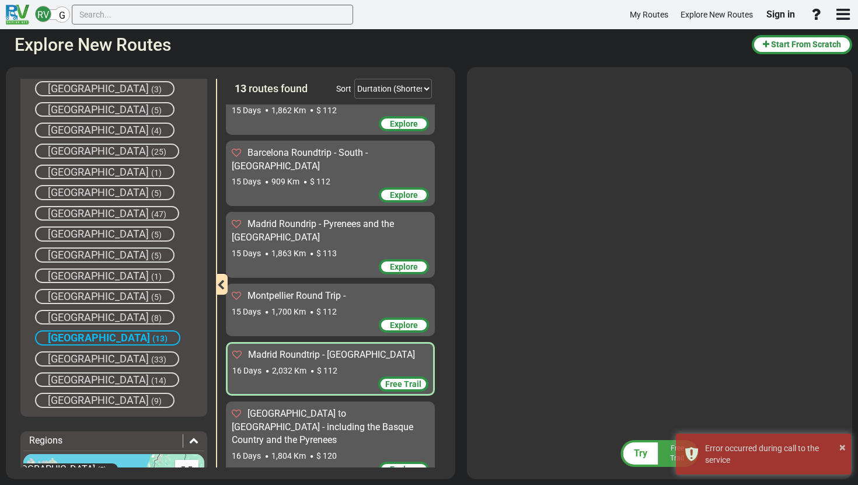
click at [368, 408] on span "[GEOGRAPHIC_DATA] to [GEOGRAPHIC_DATA] - including the Basque Country and the P…" at bounding box center [322, 427] width 181 height 38
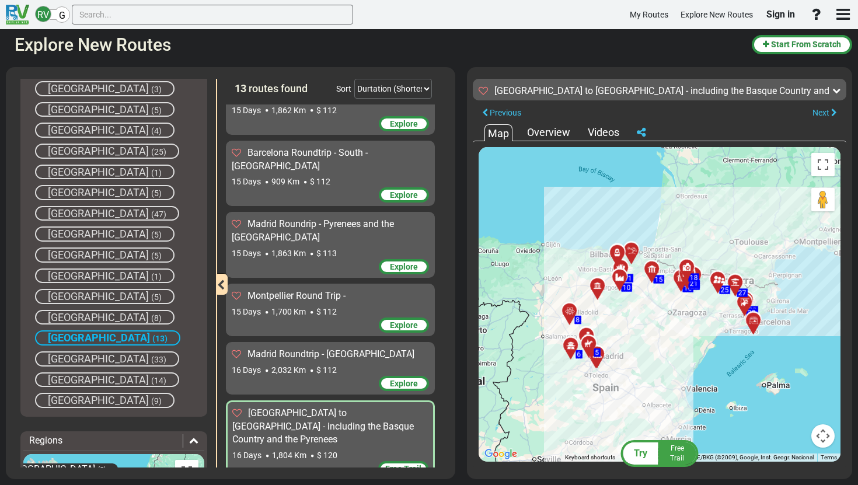
scroll to position [554, 0]
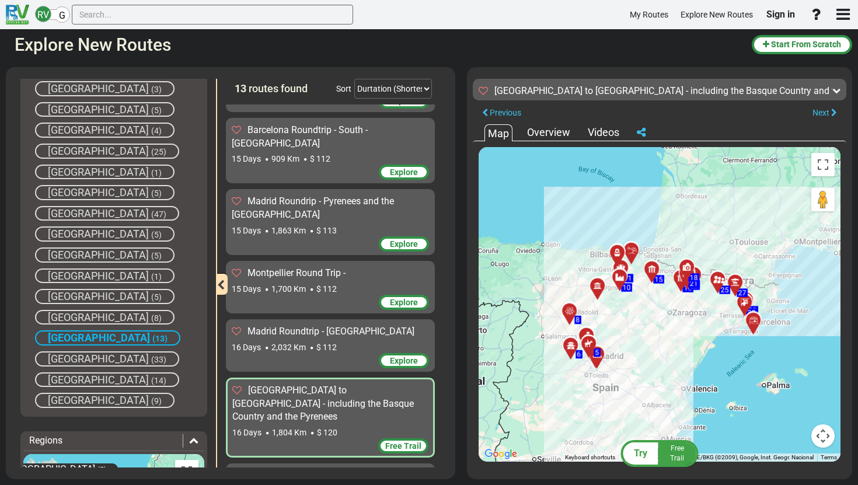
click at [323, 470] on span "Barcelona Roundtrip - West - Pyrenees" at bounding box center [325, 475] width 156 height 11
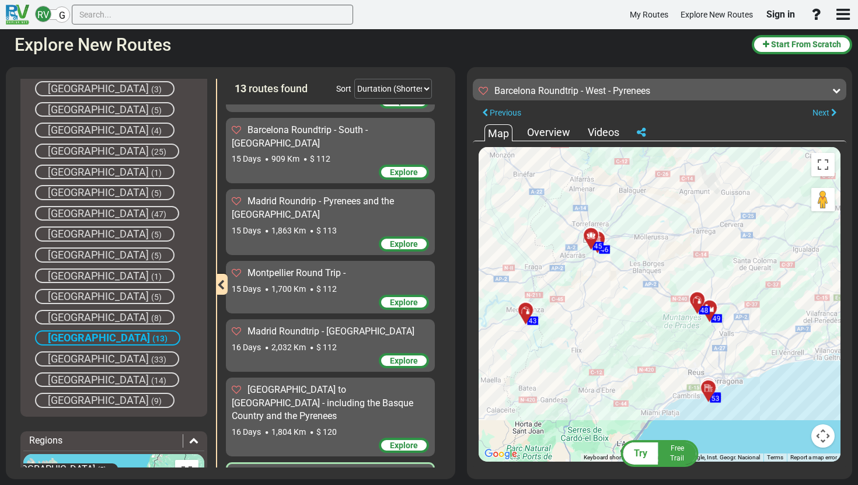
drag, startPoint x: 709, startPoint y: 311, endPoint x: 640, endPoint y: 335, distance: 72.9
click at [640, 335] on div "To activate drag with keyboard, press Alt + Enter. Once in keyboard drag state,…" at bounding box center [659, 304] width 362 height 314
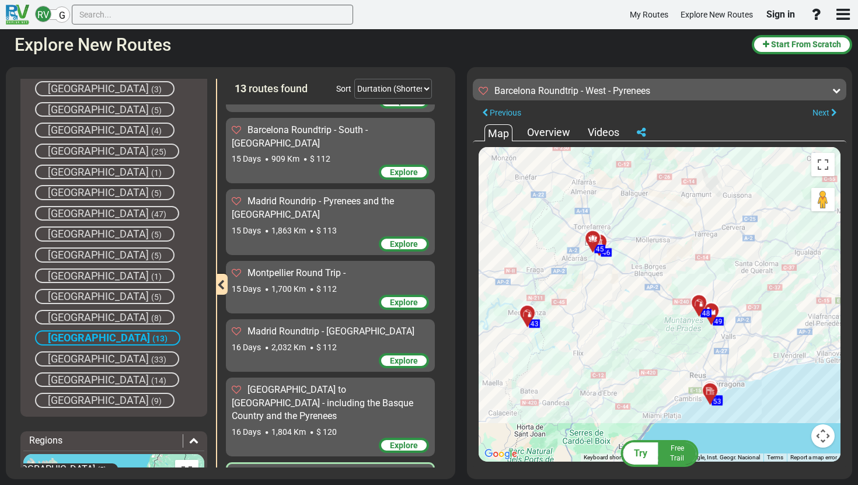
click at [678, 457] on span "Free Trail" at bounding box center [677, 453] width 14 height 18
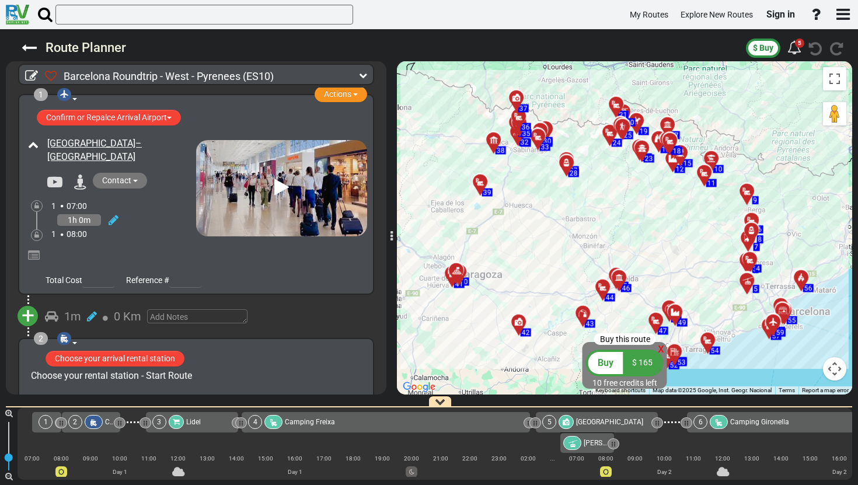
click at [622, 281] on div at bounding box center [622, 282] width 19 height 18
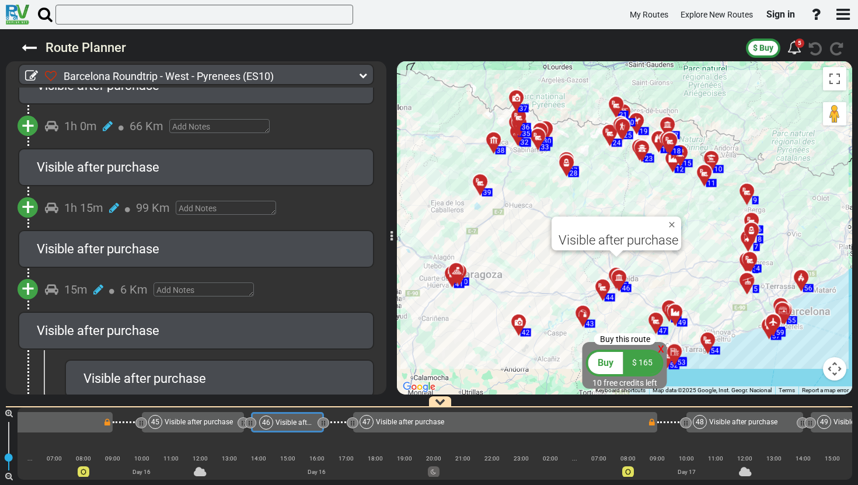
scroll to position [5577, 0]
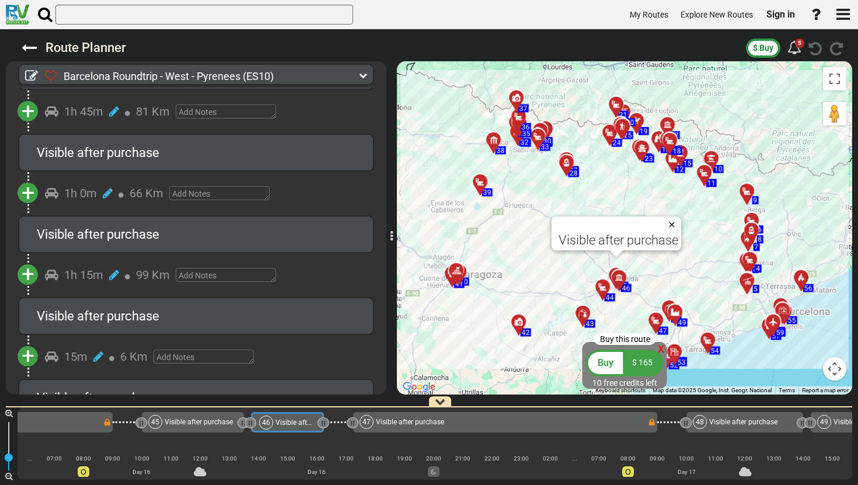
click at [672, 223] on button "Close" at bounding box center [674, 224] width 14 height 16
click at [342, 425] on div at bounding box center [338, 422] width 29 height 20
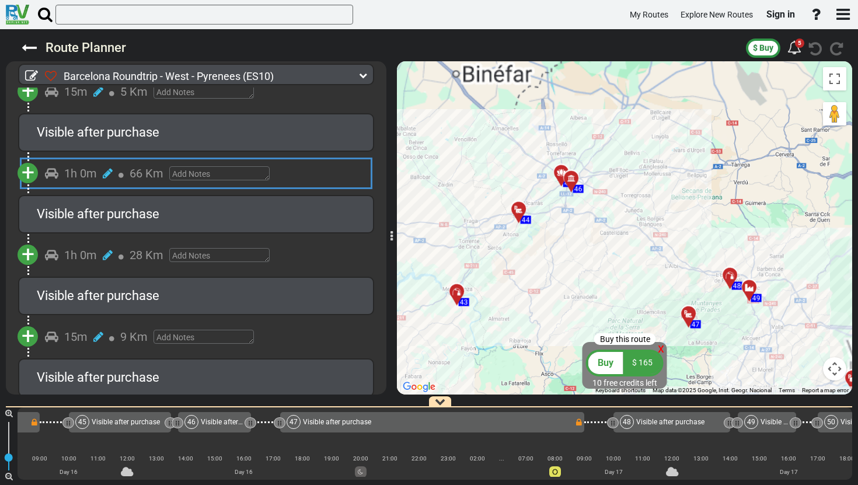
scroll to position [0, 8218]
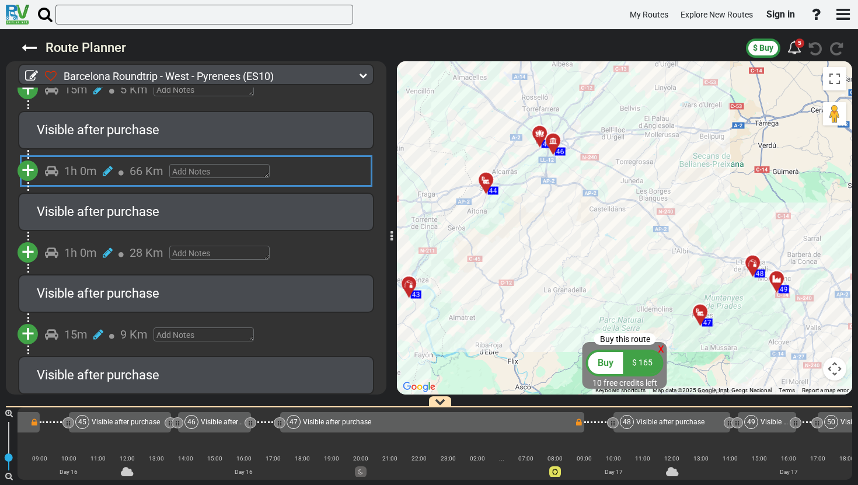
click at [342, 425] on span "Visible after purchase" at bounding box center [337, 422] width 68 height 8
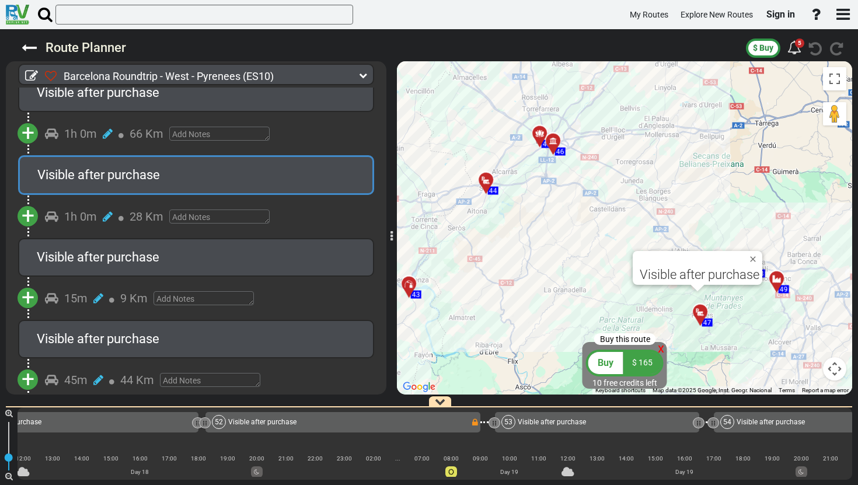
scroll to position [0, 9415]
click at [447, 471] on icon at bounding box center [448, 471] width 6 height 6
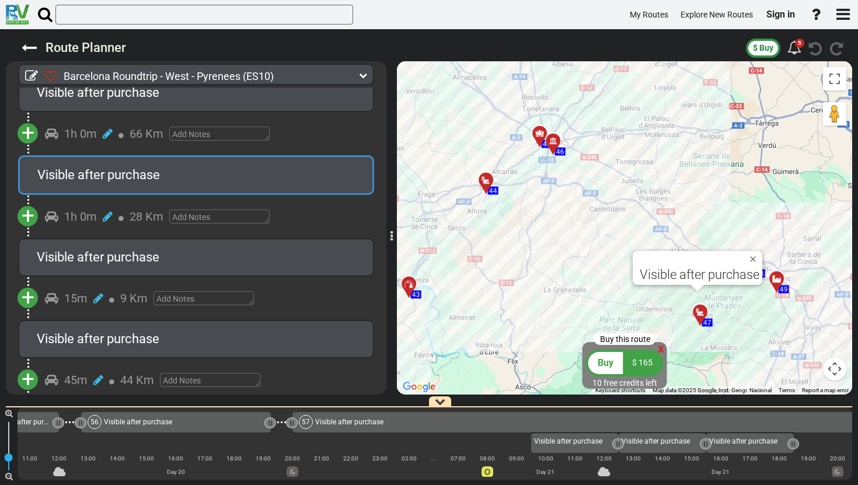
scroll to position [0, 10469]
click at [33, 50] on icon at bounding box center [29, 47] width 15 height 15
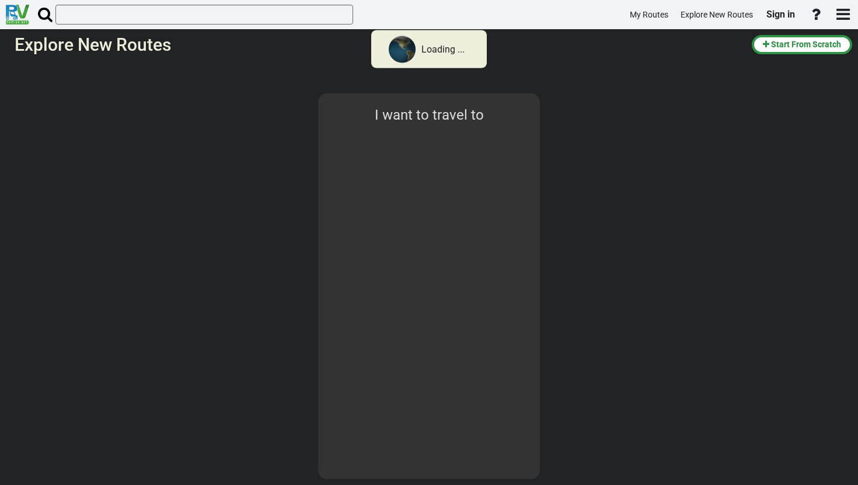
select select "number:1"
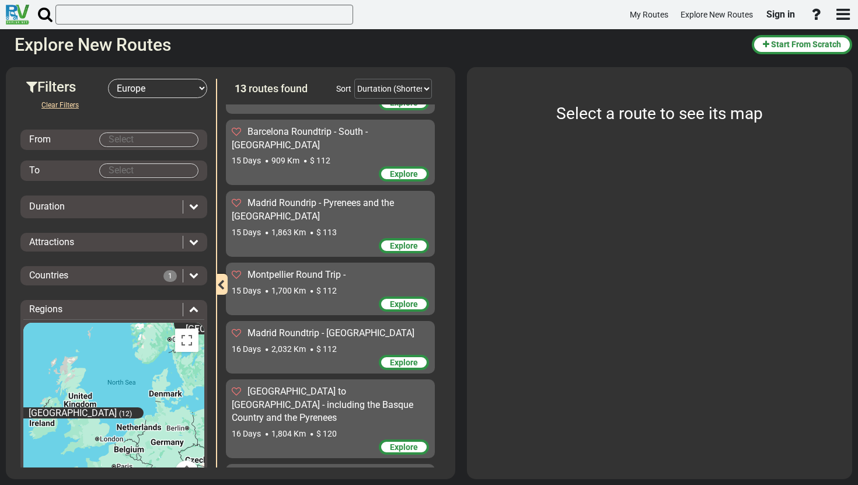
scroll to position [552, 0]
click at [297, 470] on span "Barcelona Roundtrip - West - Pyrenees" at bounding box center [325, 475] width 156 height 11
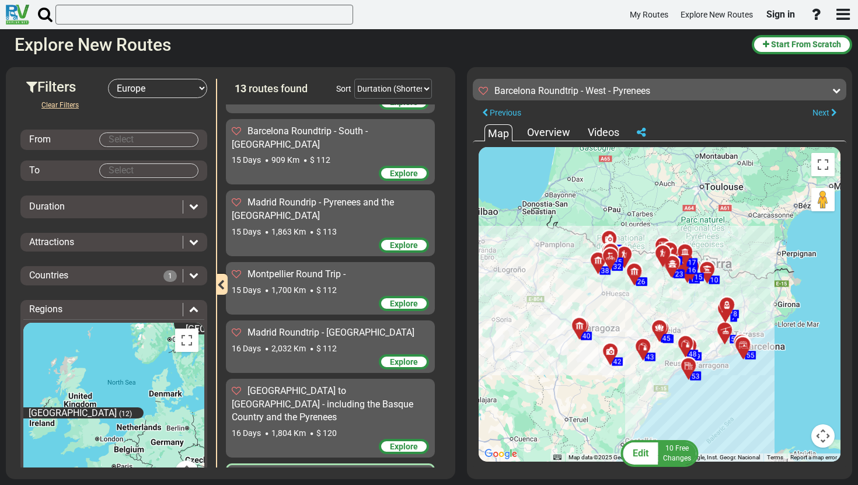
click at [285, 385] on span "[GEOGRAPHIC_DATA] to [GEOGRAPHIC_DATA] - including the Basque Country and the P…" at bounding box center [322, 404] width 181 height 38
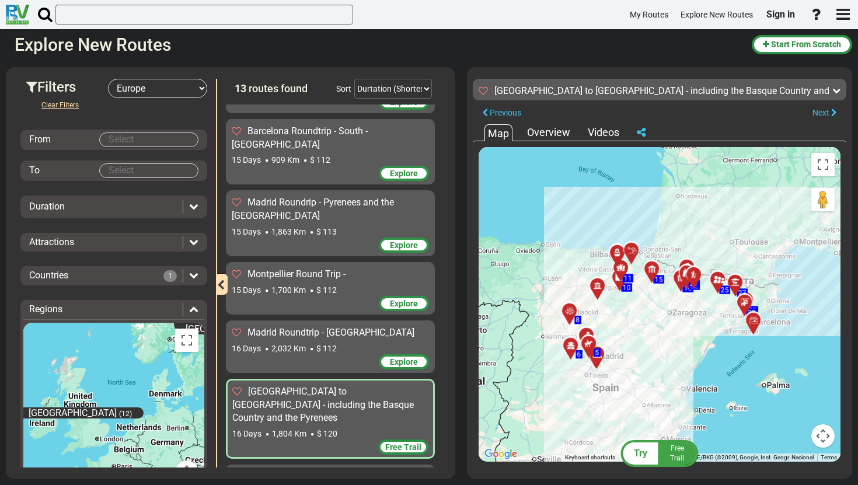
click at [285, 464] on div "Barcelona Roundtrip - West - Pyrenees 22 Days 1,930 Km $ 165" at bounding box center [330, 490] width 209 height 53
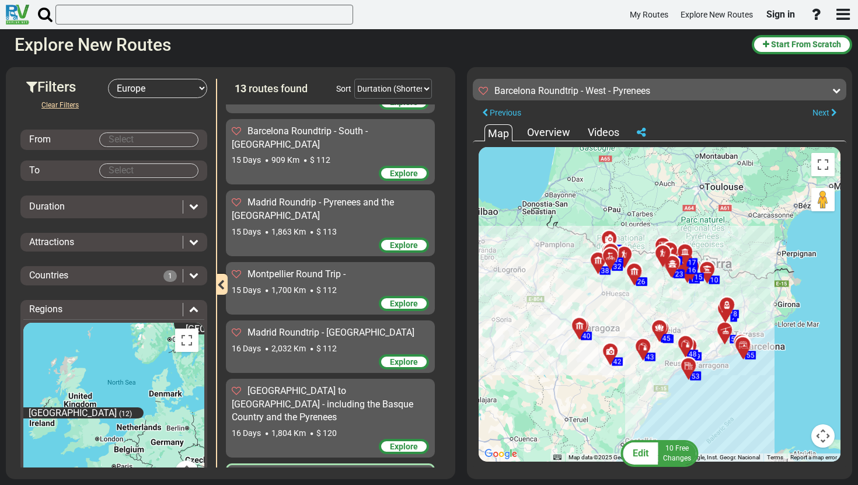
click at [326, 385] on span "[GEOGRAPHIC_DATA] to [GEOGRAPHIC_DATA] - including the Basque Country and the P…" at bounding box center [322, 404] width 181 height 38
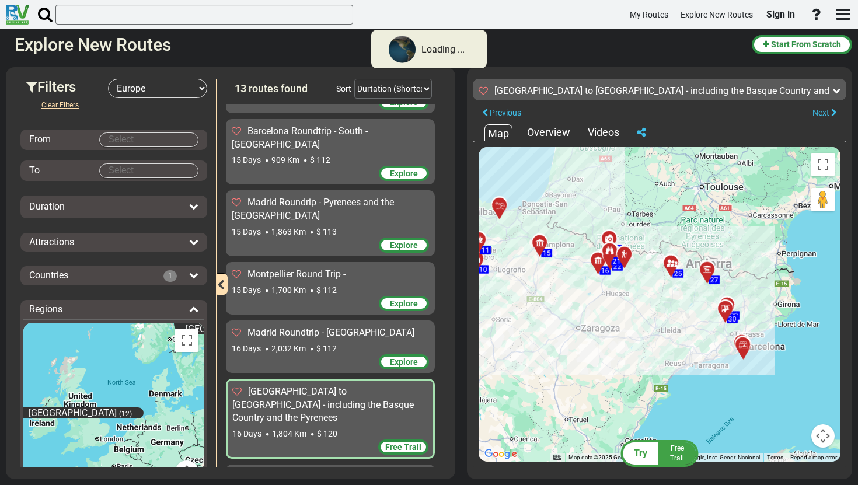
click at [325, 344] on span "$ 112" at bounding box center [326, 348] width 20 height 9
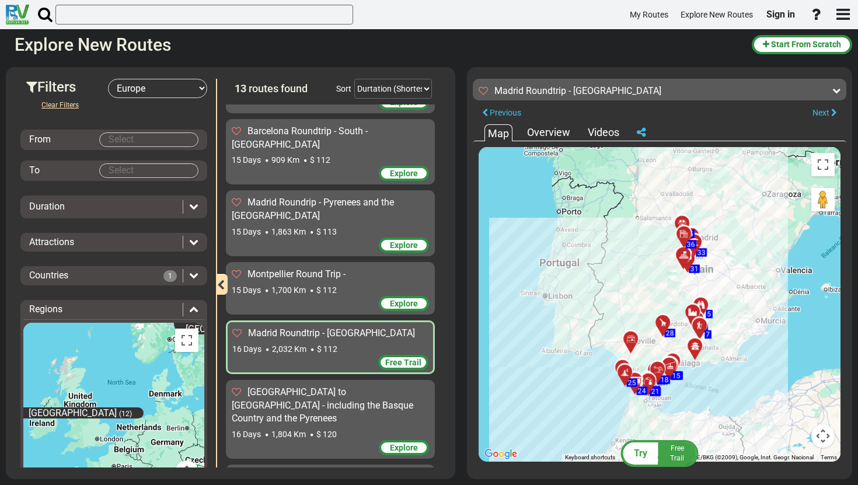
click at [344, 284] on div "15 Days 1,700 Km $ 112" at bounding box center [330, 290] width 197 height 12
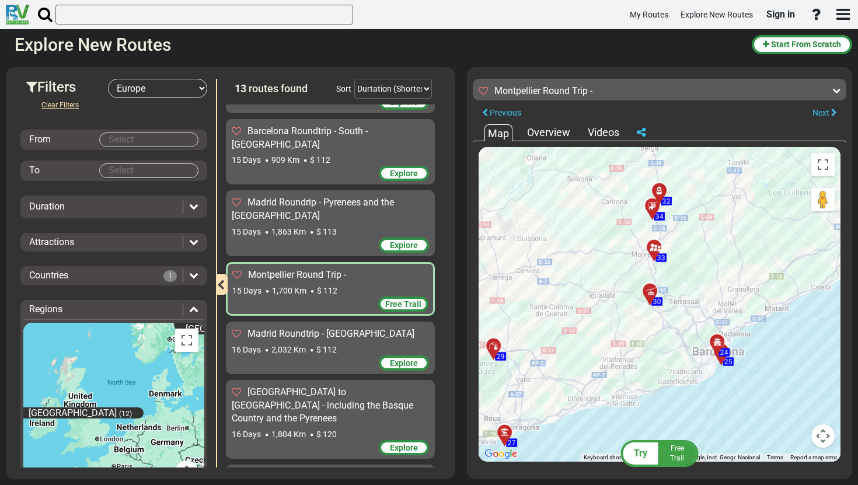
drag, startPoint x: 621, startPoint y: 368, endPoint x: 644, endPoint y: 260, distance: 110.9
click at [644, 260] on div "To activate drag with keyboard, press Alt + Enter. Once in keyboard drag state,…" at bounding box center [659, 304] width 362 height 314
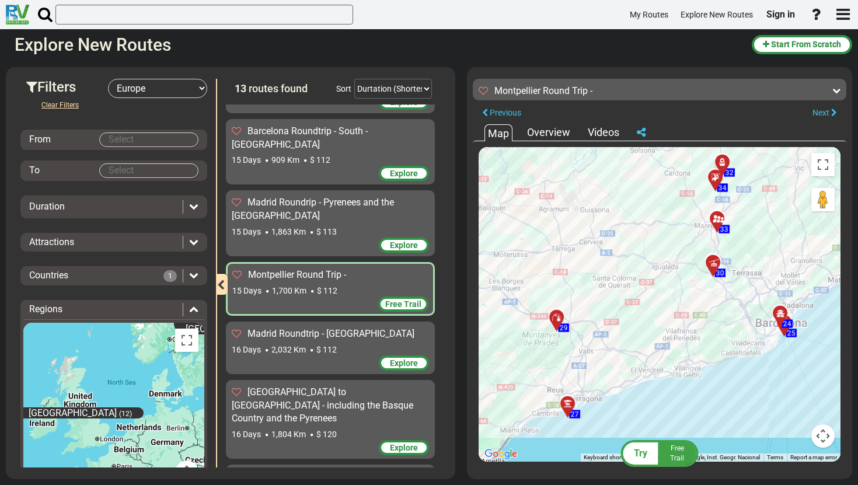
drag, startPoint x: 597, startPoint y: 336, endPoint x: 660, endPoint y: 306, distance: 69.7
click at [660, 306] on div "To activate drag with keyboard, press Alt + Enter. Once in keyboard drag state,…" at bounding box center [659, 304] width 362 height 314
click at [564, 338] on div "To activate drag with keyboard, press Alt + Enter. Once in keyboard drag state,…" at bounding box center [659, 304] width 362 height 314
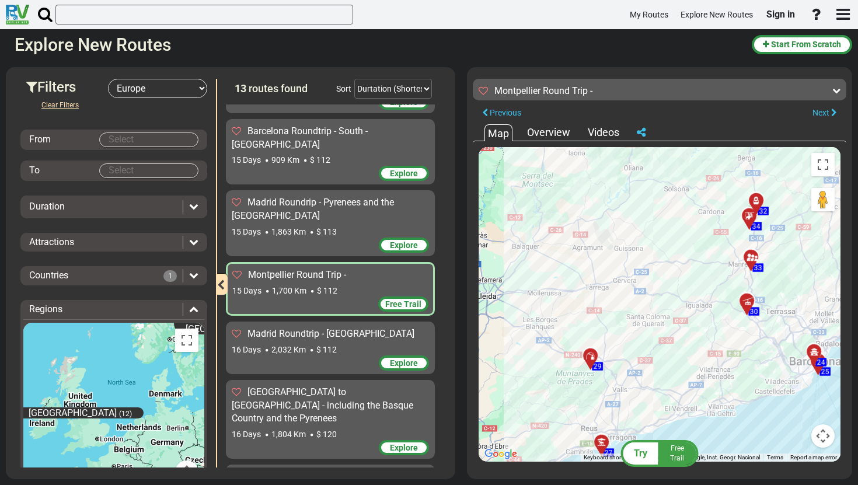
drag, startPoint x: 554, startPoint y: 355, endPoint x: 589, endPoint y: 396, distance: 54.2
click at [589, 396] on div "To activate drag with keyboard, press Alt + Enter. Once in keyboard drag state,…" at bounding box center [659, 304] width 362 height 314
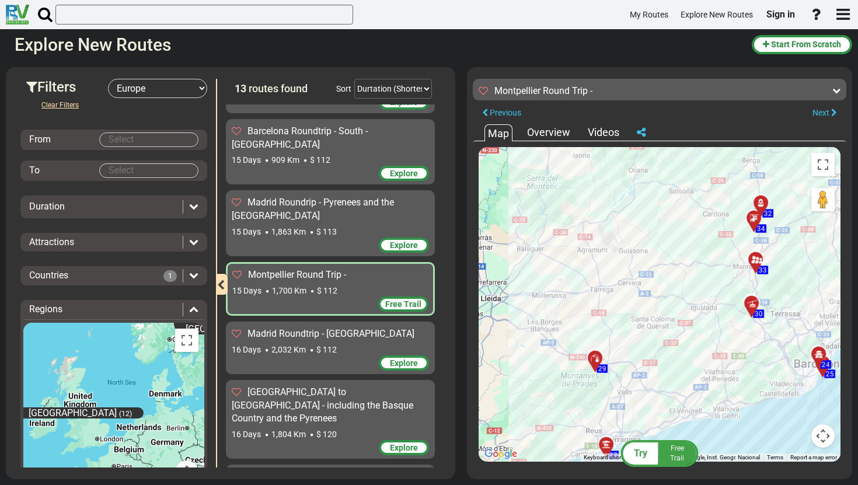
click at [824, 436] on button "Map camera controls" at bounding box center [822, 435] width 23 height 23
click at [797, 378] on button "Zoom in" at bounding box center [793, 377] width 23 height 23
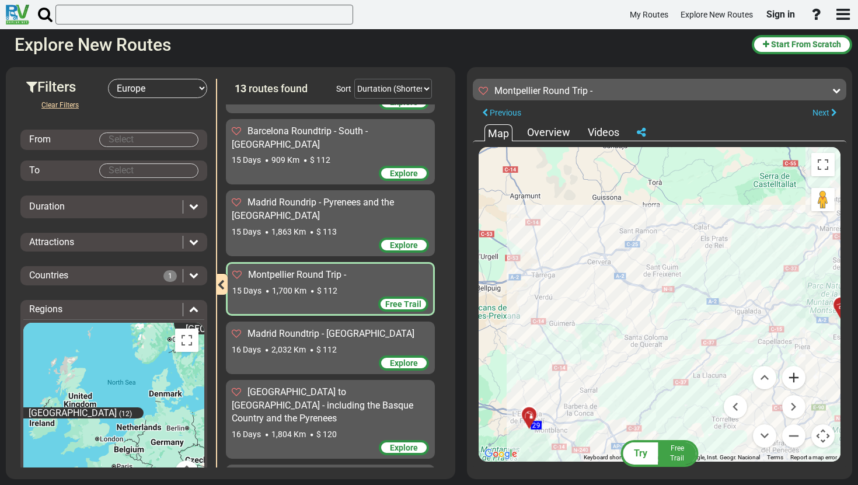
click at [797, 378] on button "Zoom in" at bounding box center [793, 377] width 23 height 23
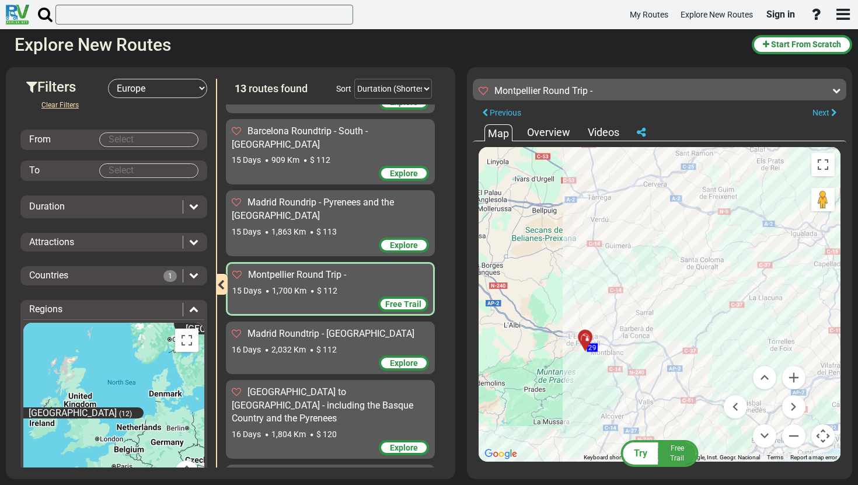
drag, startPoint x: 683, startPoint y: 403, endPoint x: 743, endPoint y: 321, distance: 101.1
click at [742, 321] on div "To activate drag with keyboard, press Alt + Enter. Once in keyboard drag state,…" at bounding box center [659, 304] width 362 height 314
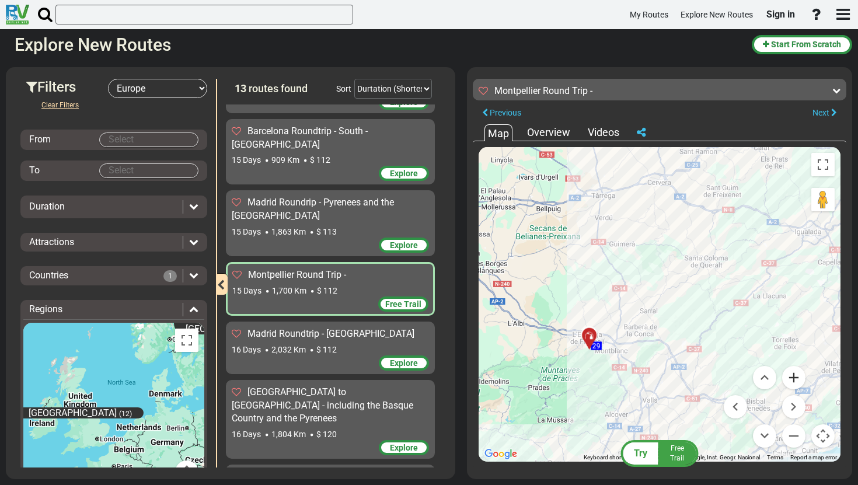
click at [802, 374] on button "Zoom in" at bounding box center [793, 377] width 23 height 23
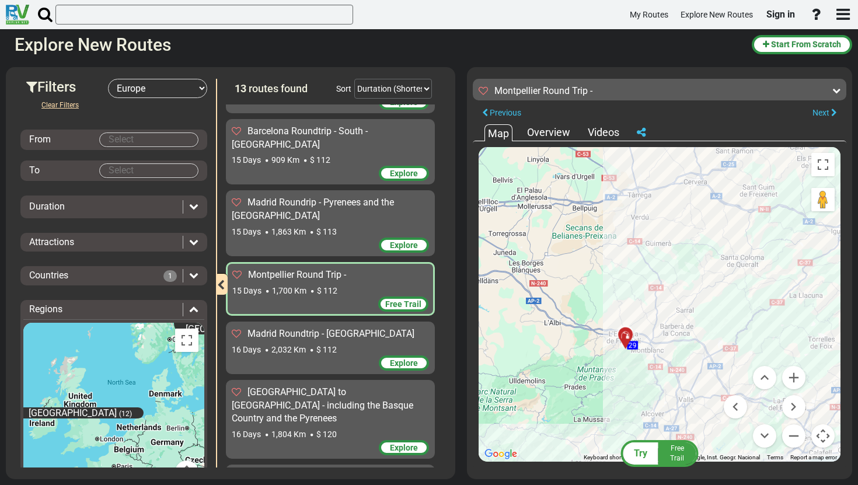
drag, startPoint x: 669, startPoint y: 349, endPoint x: 708, endPoint y: 349, distance: 39.1
click at [708, 349] on div "To activate drag with keyboard, press Alt + Enter. Once in keyboard drag state,…" at bounding box center [659, 304] width 362 height 314
